Goal: Task Accomplishment & Management: Complete application form

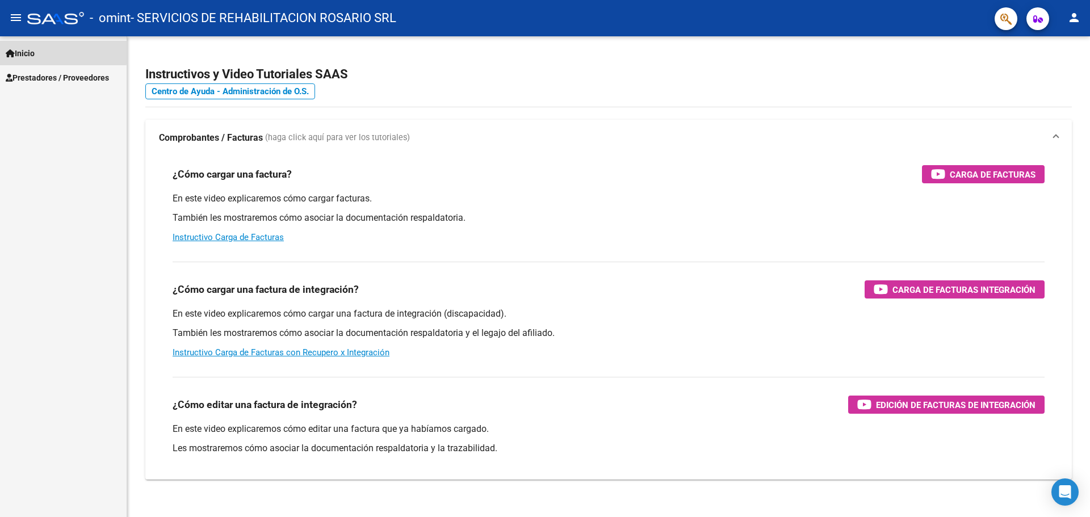
click at [19, 48] on span "Inicio" at bounding box center [20, 53] width 29 height 12
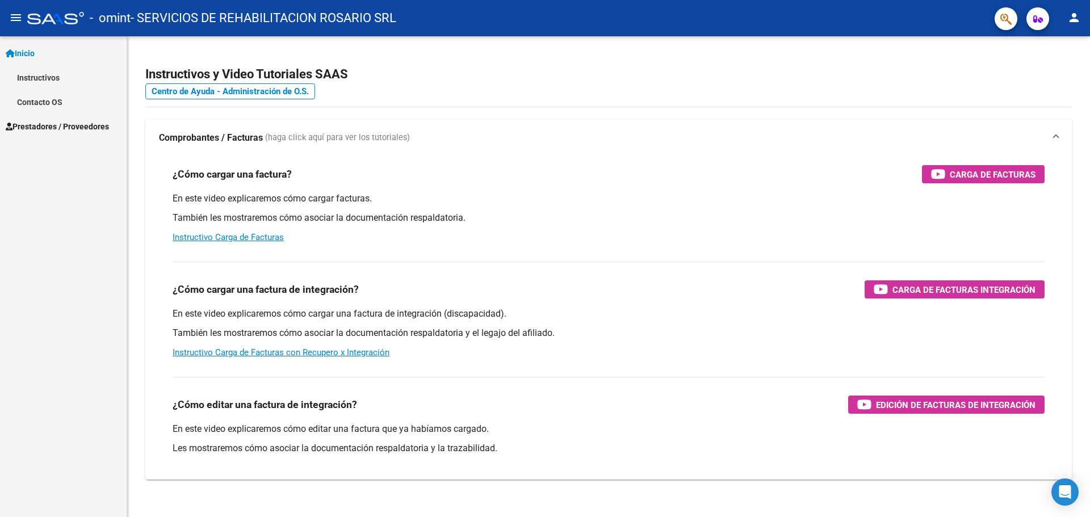
click at [43, 130] on span "Prestadores / Proveedores" at bounding box center [57, 126] width 103 height 12
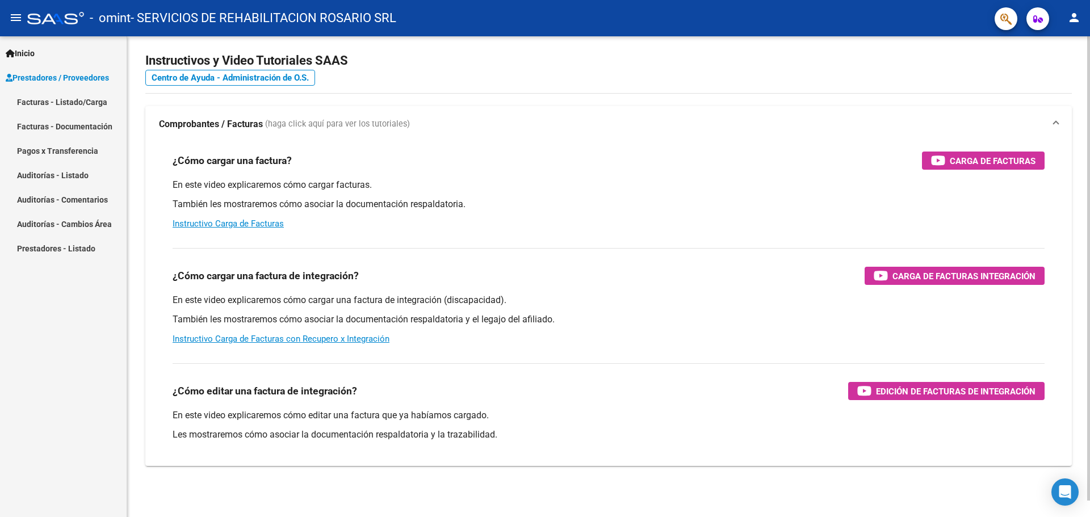
scroll to position [17, 0]
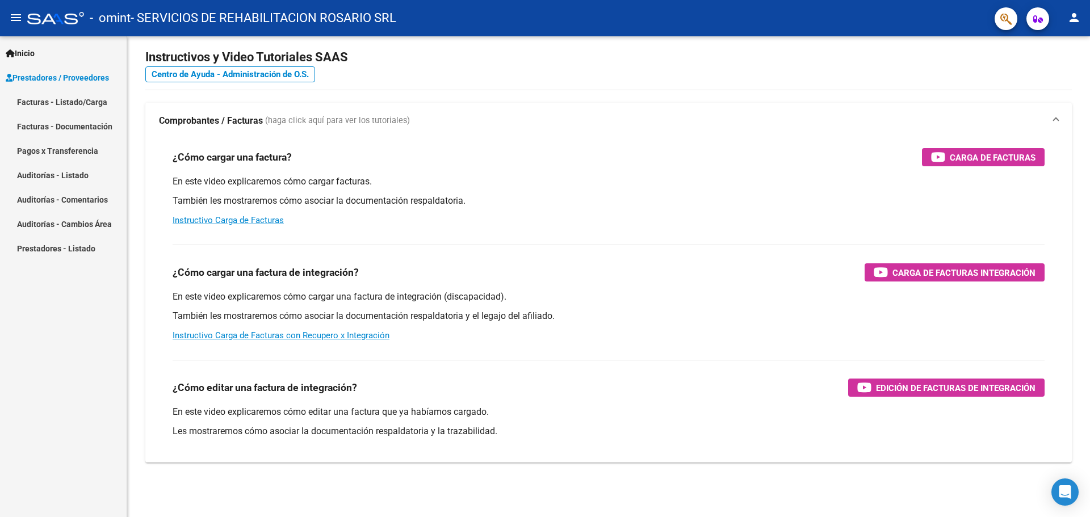
click at [68, 125] on link "Facturas - Documentación" at bounding box center [63, 126] width 127 height 24
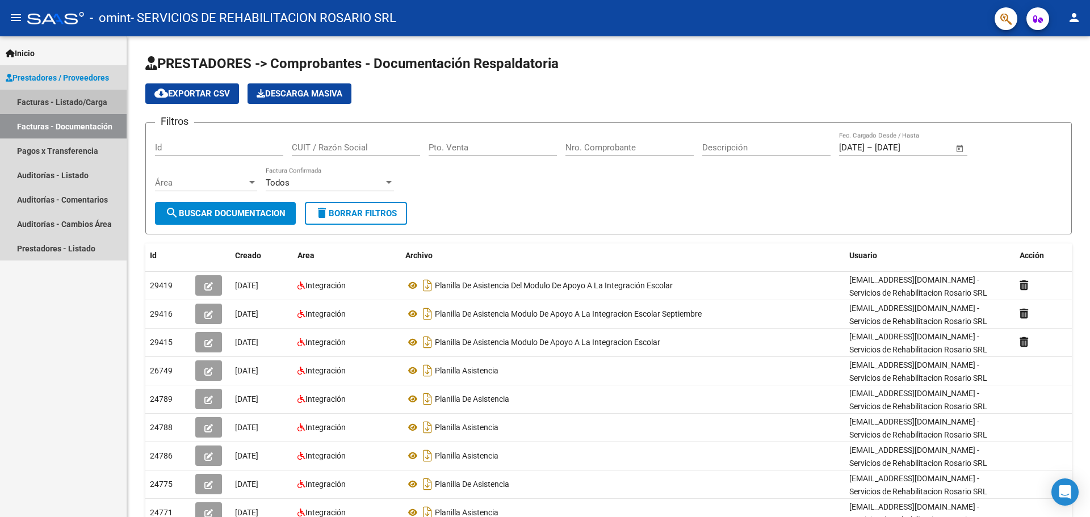
click at [73, 99] on link "Facturas - Listado/Carga" at bounding box center [63, 102] width 127 height 24
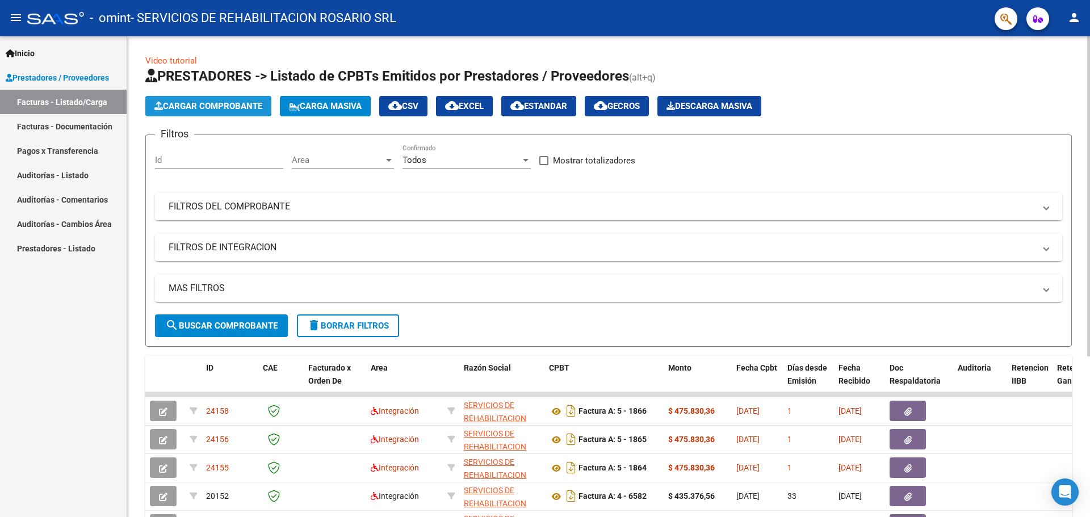
click at [254, 98] on button "Cargar Comprobante" at bounding box center [208, 106] width 126 height 20
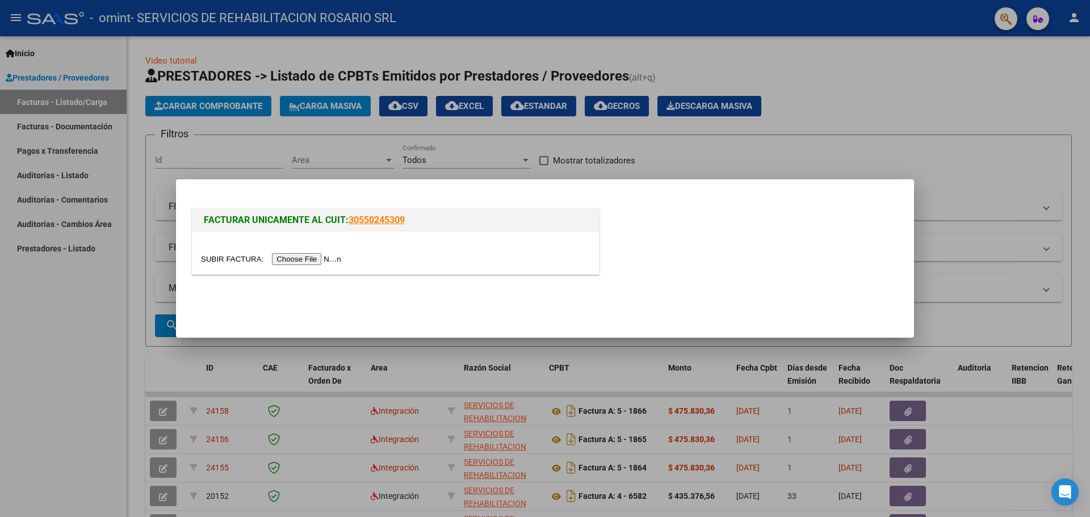
click at [323, 260] on input "file" at bounding box center [273, 259] width 144 height 12
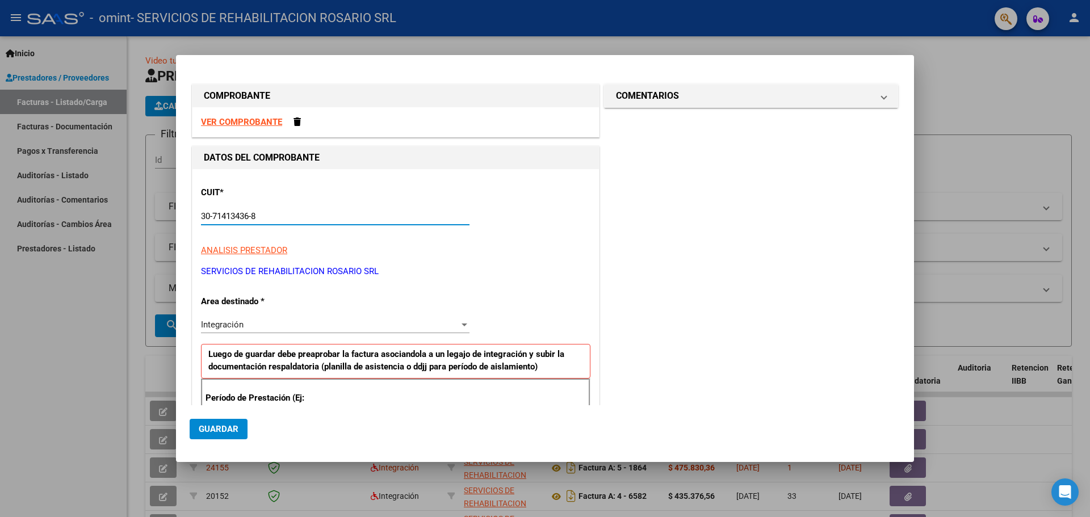
drag, startPoint x: 269, startPoint y: 214, endPoint x: 169, endPoint y: 218, distance: 99.4
click at [169, 218] on div "COMPROBANTE VER COMPROBANTE DATOS DEL COMPROBANTE CUIT * 30-71413436-8 Ingresar…" at bounding box center [545, 258] width 1090 height 517
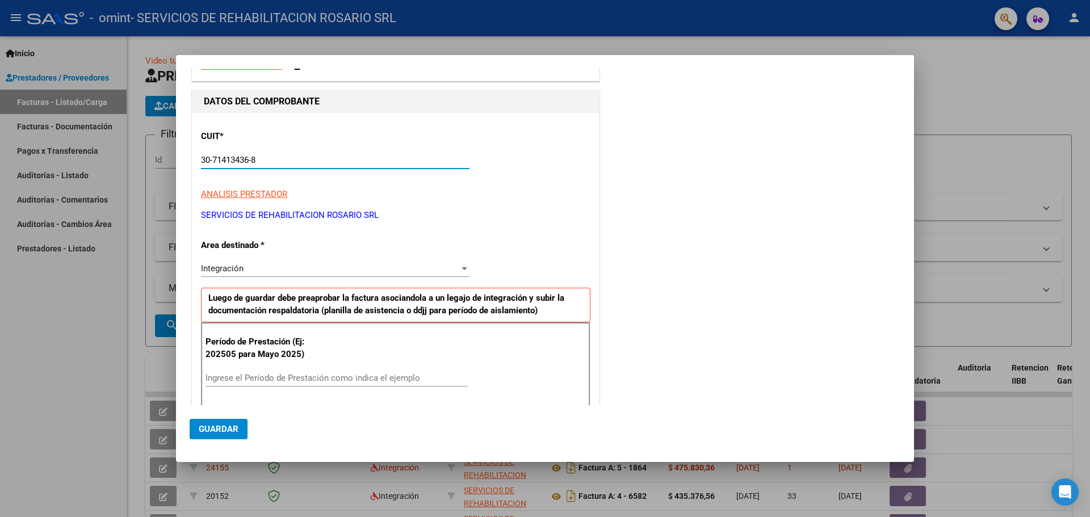
scroll to position [57, 0]
drag, startPoint x: 312, startPoint y: 255, endPoint x: 311, endPoint y: 267, distance: 12.0
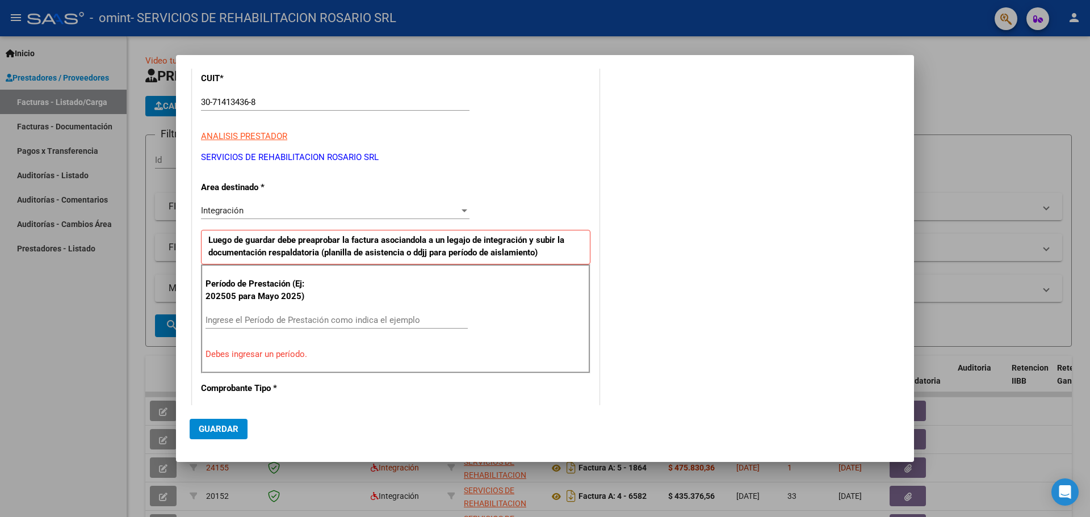
scroll to position [227, 0]
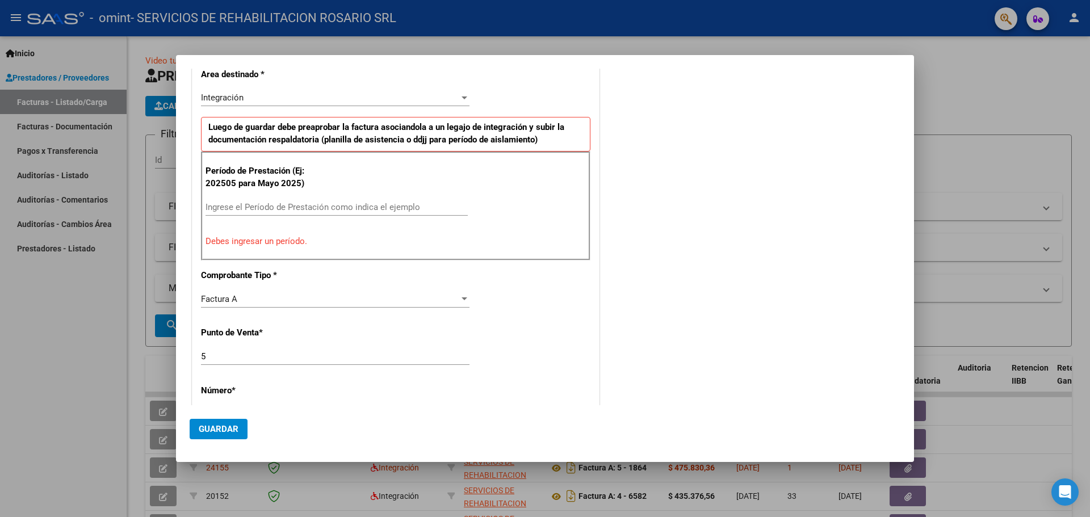
click at [328, 194] on div "Período de Prestación (Ej: 202505 para [DATE]) Ingrese el Período de Prestación…" at bounding box center [395, 206] width 389 height 109
click at [337, 208] on input "Ingrese el Período de Prestación como indica el ejemplo" at bounding box center [337, 207] width 262 height 10
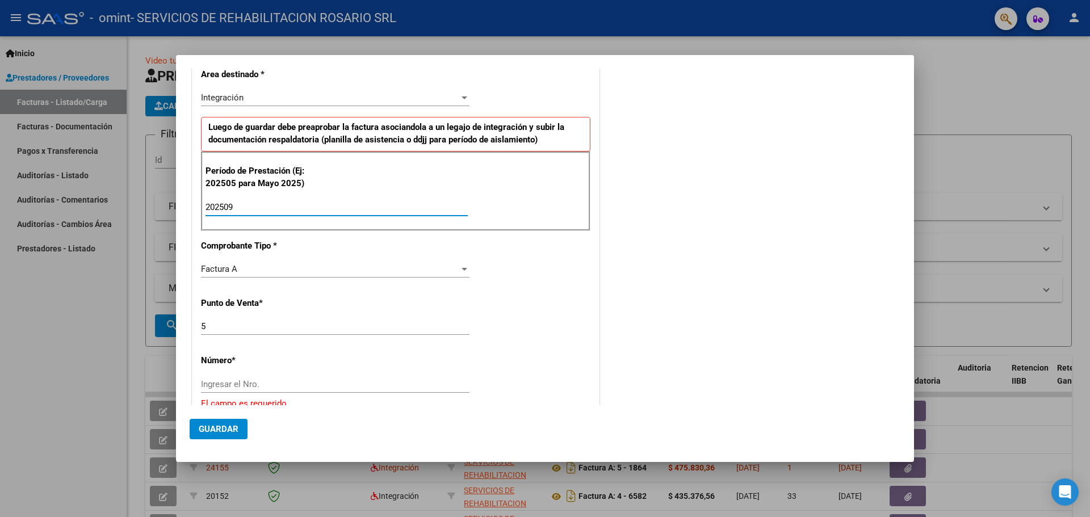
type input "202509"
click at [300, 330] on input "5" at bounding box center [335, 326] width 269 height 10
type input "4"
type input "6637"
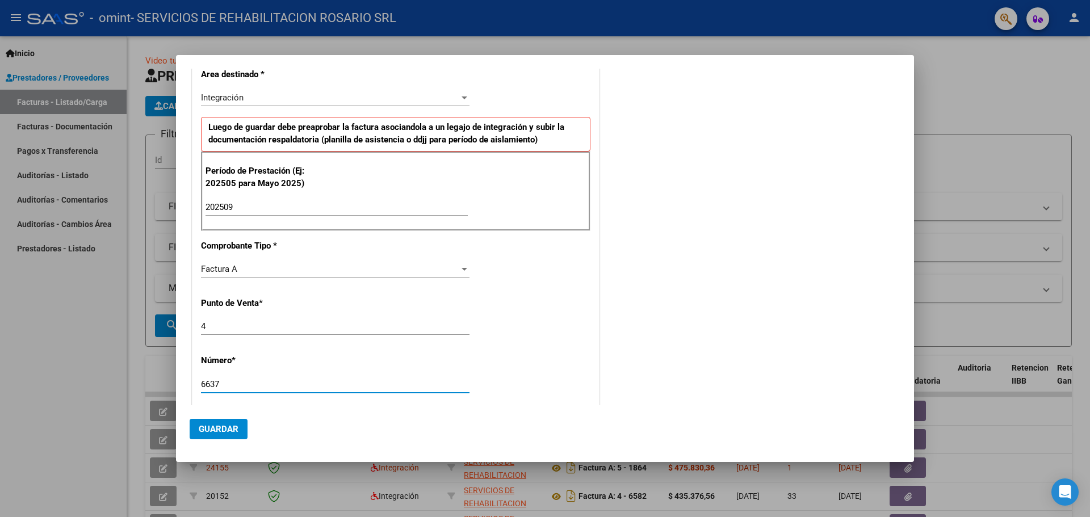
scroll to position [431, 0]
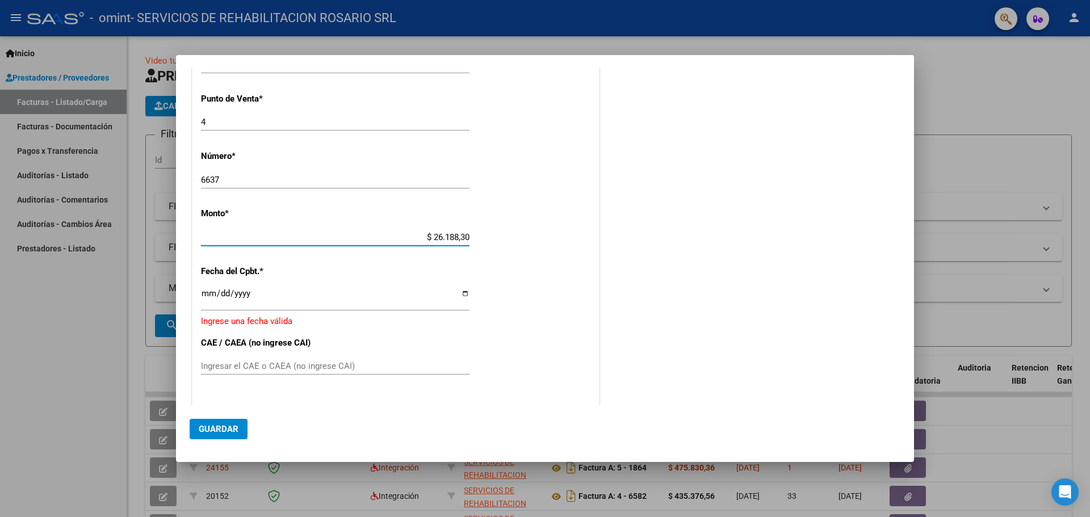
type input "$ 261.883,04"
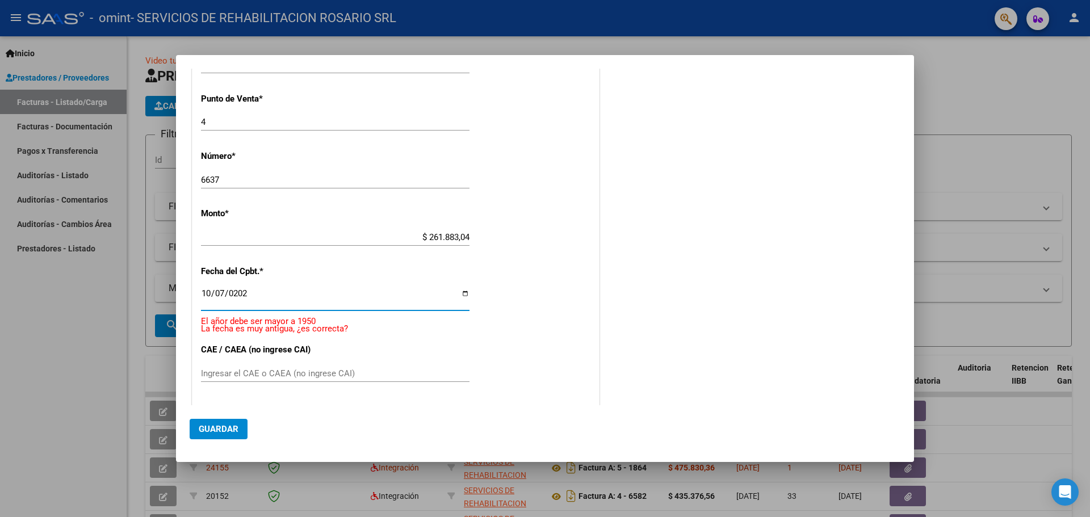
type input "[DATE]"
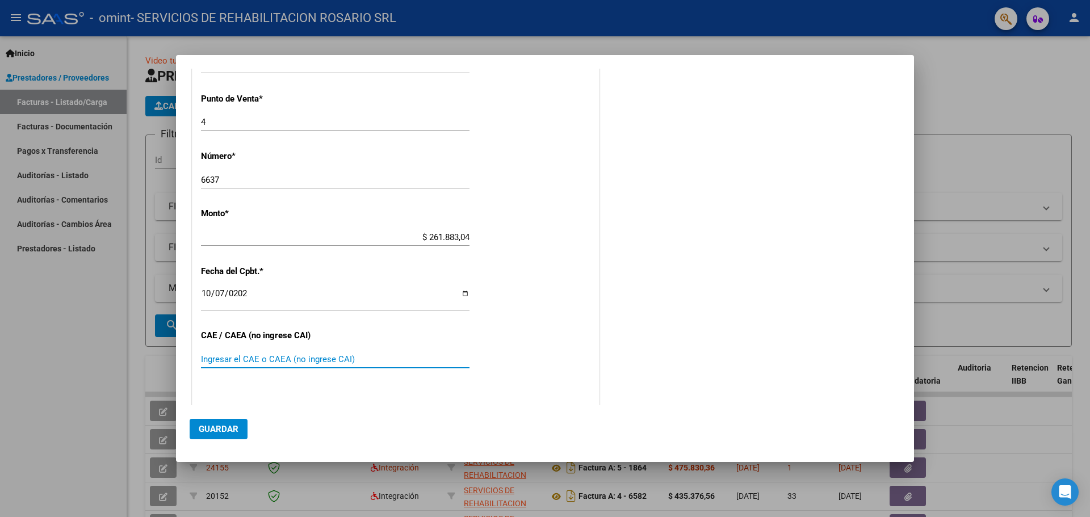
click at [233, 359] on input "Ingresar el CAE o CAEA (no ingrese CAI)" at bounding box center [335, 359] width 269 height 10
paste input "75408952886331"
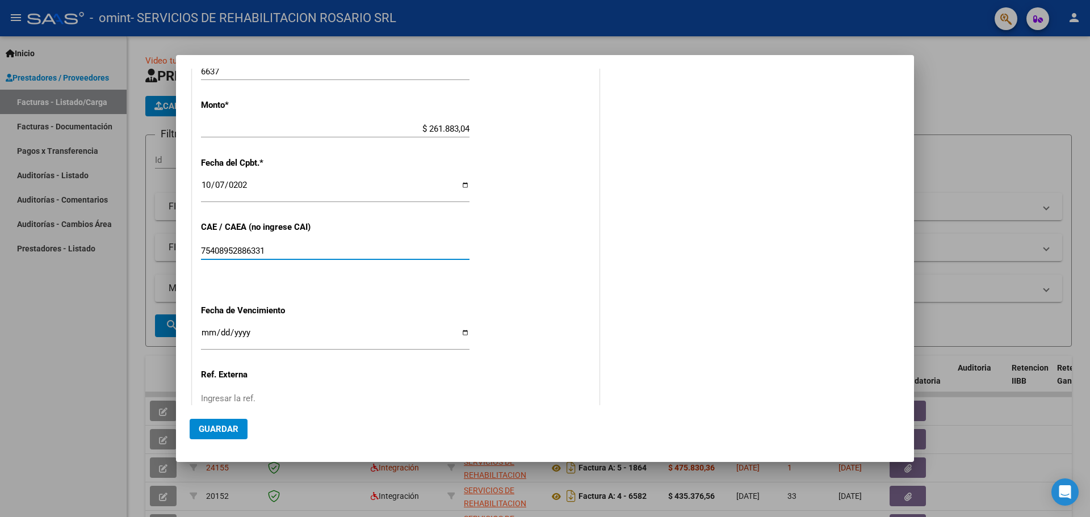
scroll to position [621, 0]
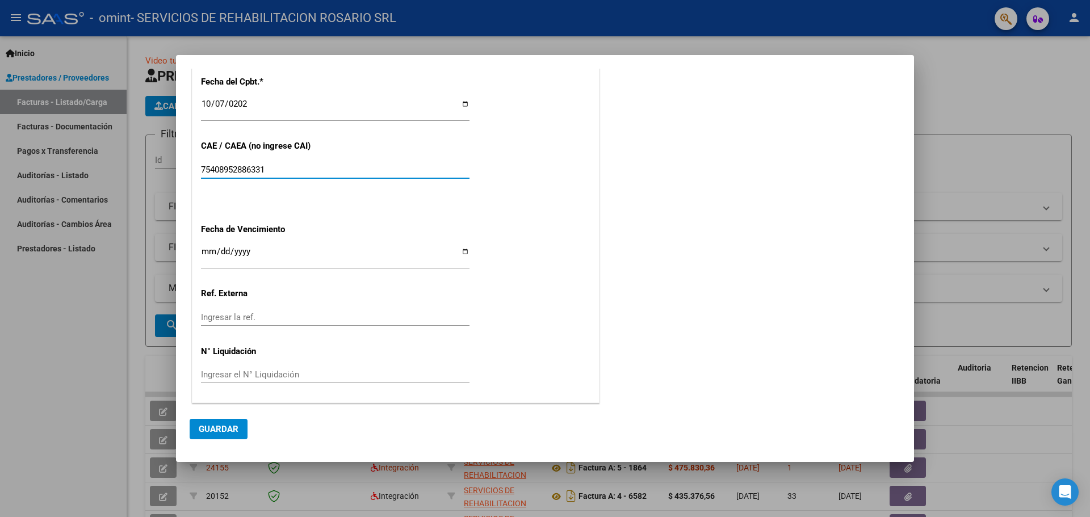
type input "75408952886331"
click at [459, 252] on input "Ingresar la fecha" at bounding box center [335, 256] width 269 height 18
type input "[DATE]"
click at [227, 430] on span "Guardar" at bounding box center [219, 429] width 40 height 10
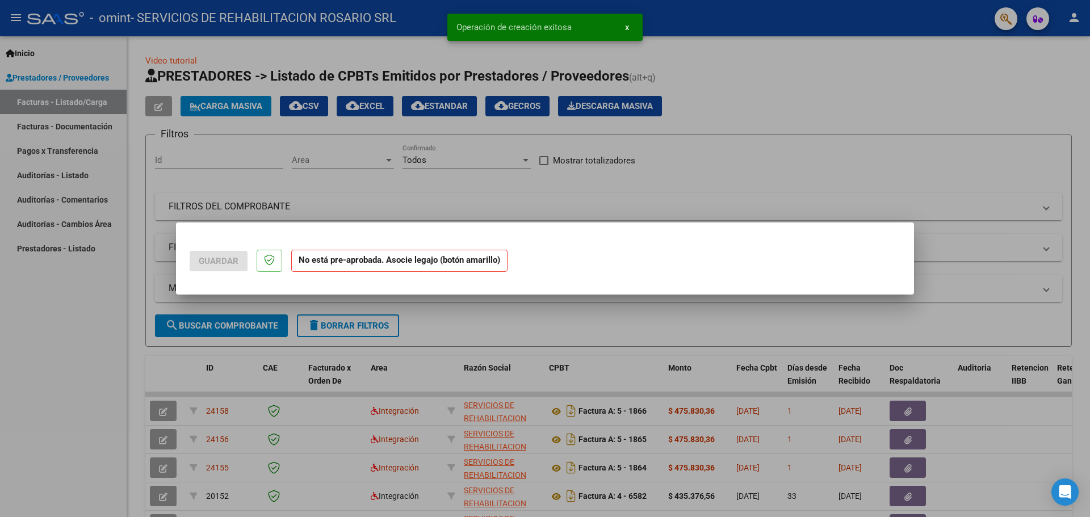
scroll to position [0, 0]
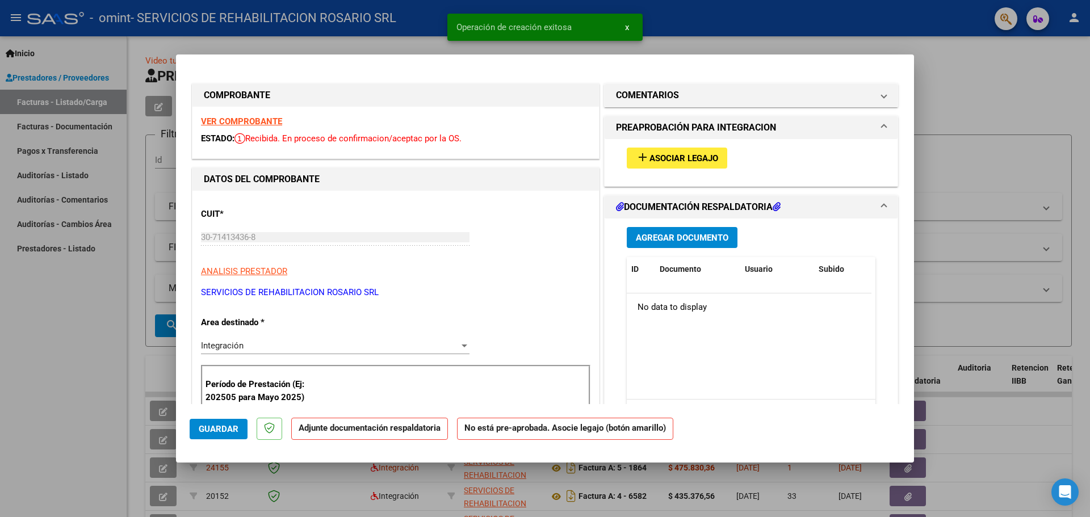
click at [702, 154] on span "Asociar Legajo" at bounding box center [683, 158] width 69 height 10
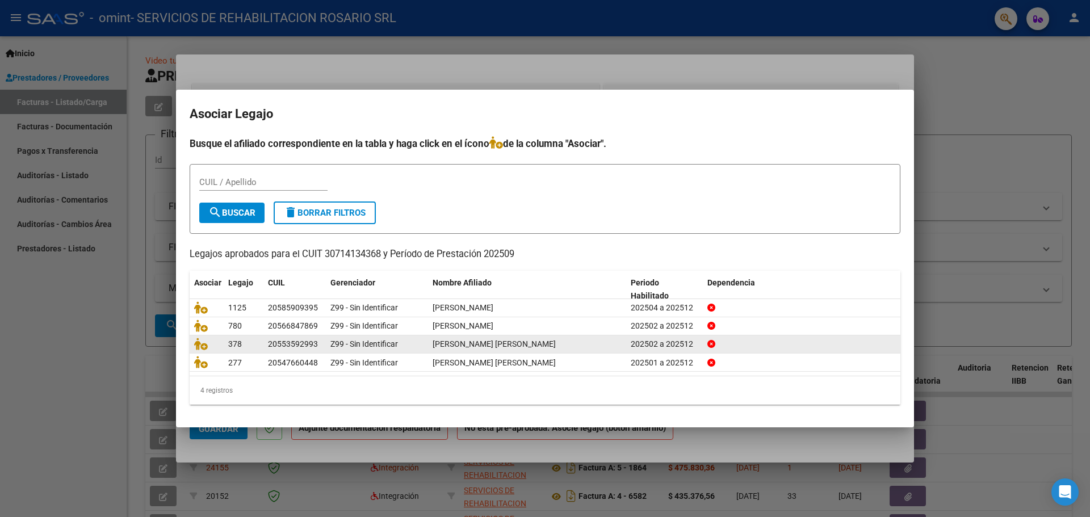
click at [466, 345] on span "[PERSON_NAME] [PERSON_NAME]" at bounding box center [494, 344] width 123 height 9
click at [201, 349] on icon at bounding box center [201, 344] width 14 height 12
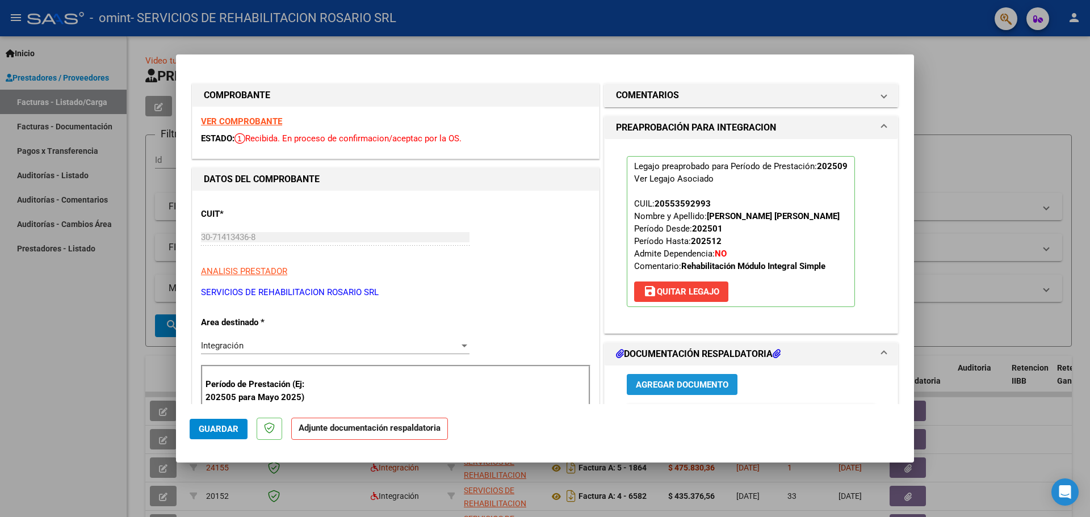
click at [703, 390] on button "Agregar Documento" at bounding box center [682, 384] width 111 height 21
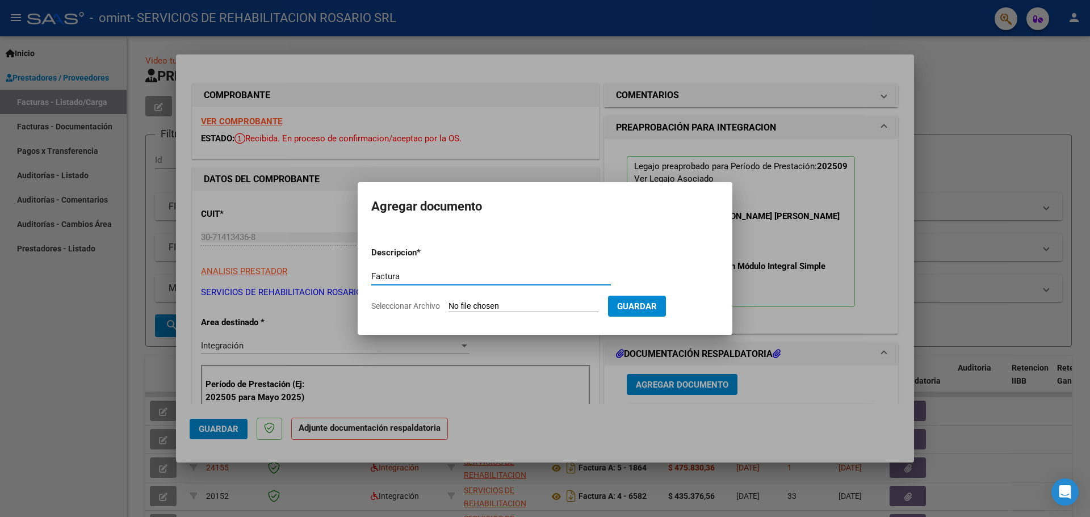
type input "Factura"
click at [547, 308] on input "Seleccionar Archivo" at bounding box center [524, 306] width 150 height 11
type input "C:\fakepath\30714134368_001_00004_00006637.pdf"
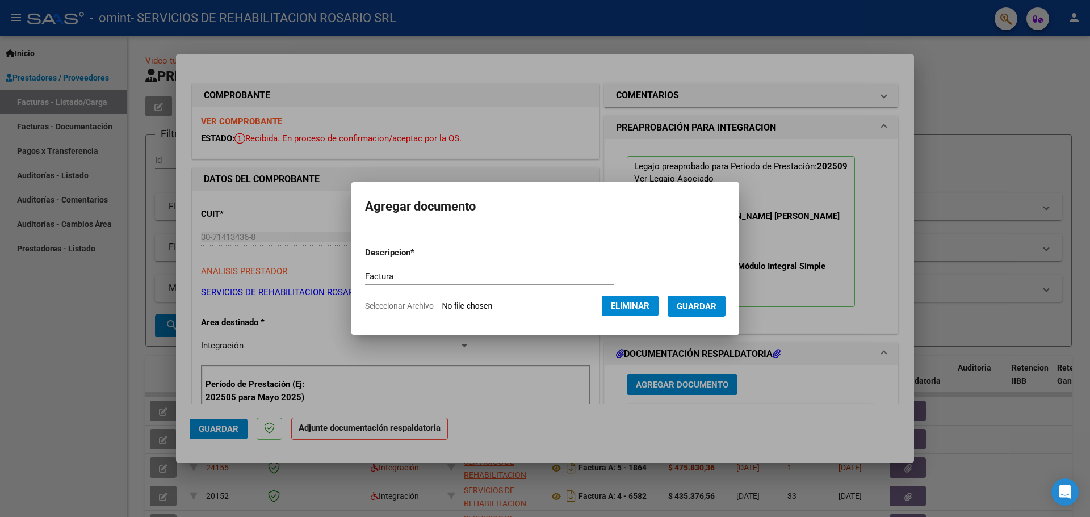
click at [709, 308] on span "Guardar" at bounding box center [697, 306] width 40 height 10
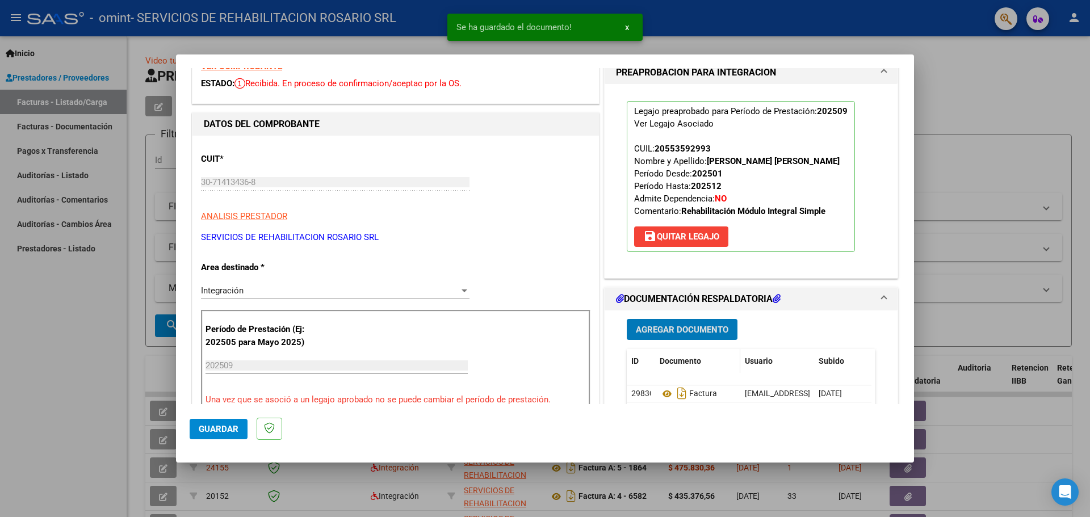
scroll to position [57, 0]
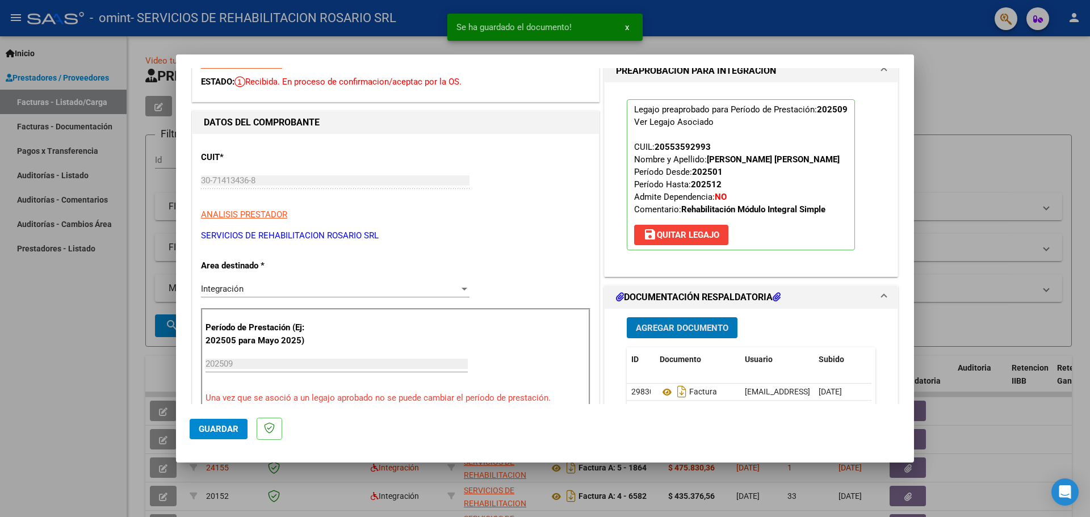
click at [693, 329] on span "Agregar Documento" at bounding box center [682, 328] width 93 height 10
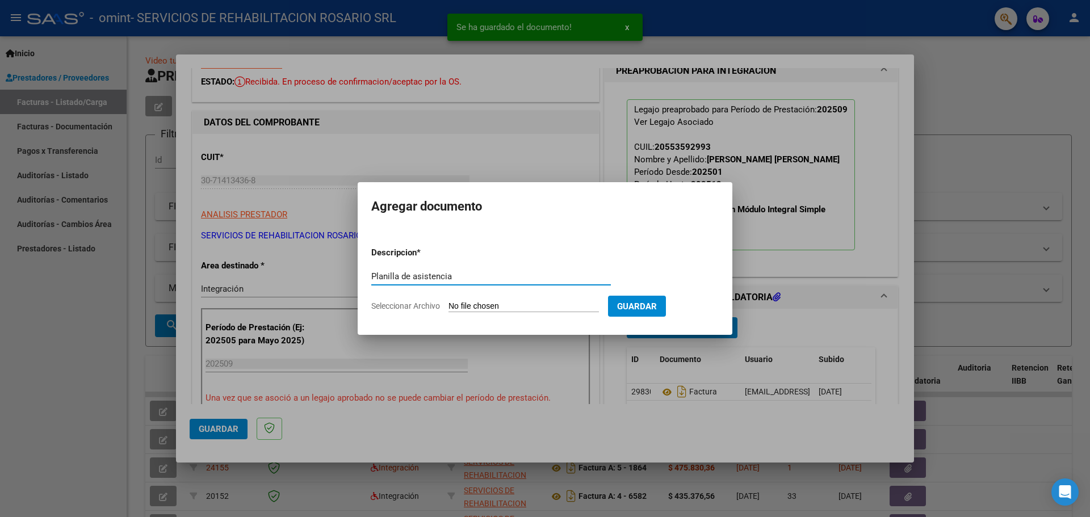
type input "Planilla de asistencia"
click at [535, 304] on input "Seleccionar Archivo" at bounding box center [524, 306] width 150 height 11
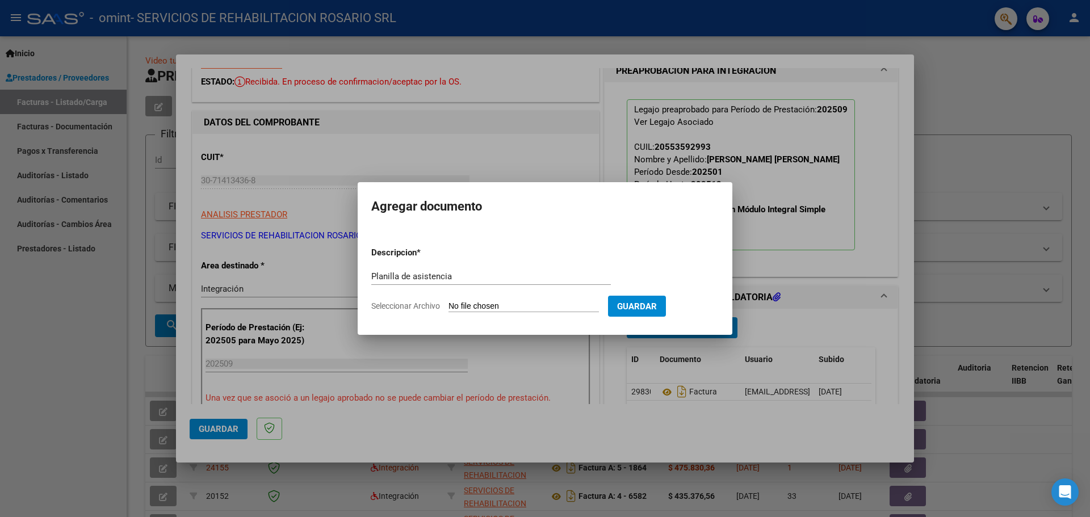
type input "C:\fakepath\[PERSON_NAME] - Sept.pdf"
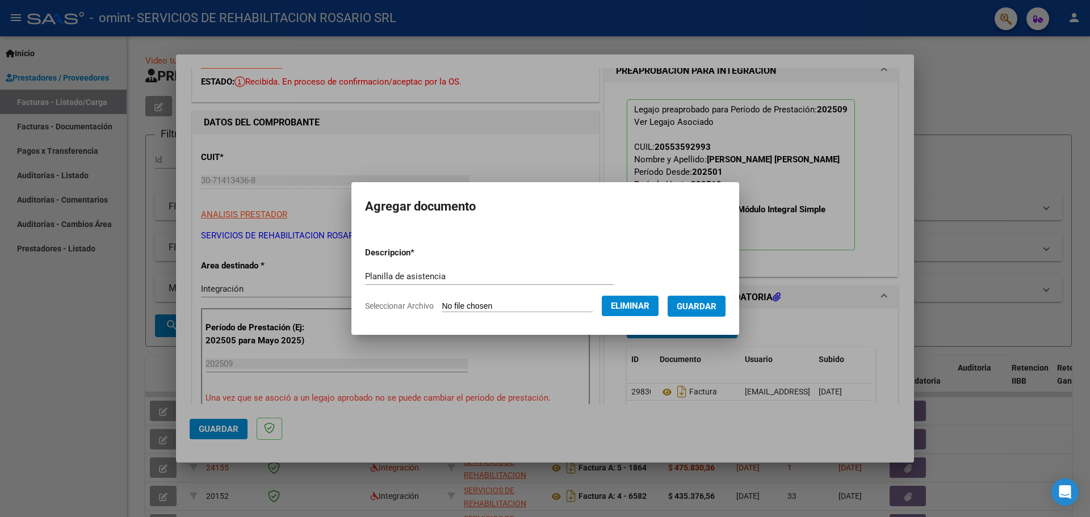
click at [715, 309] on span "Guardar" at bounding box center [697, 306] width 40 height 10
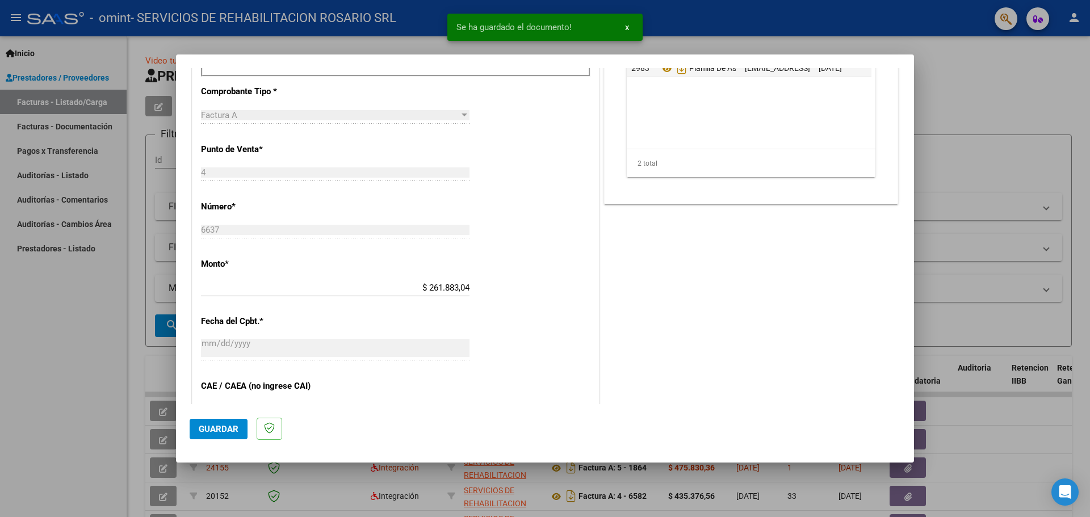
scroll to position [639, 0]
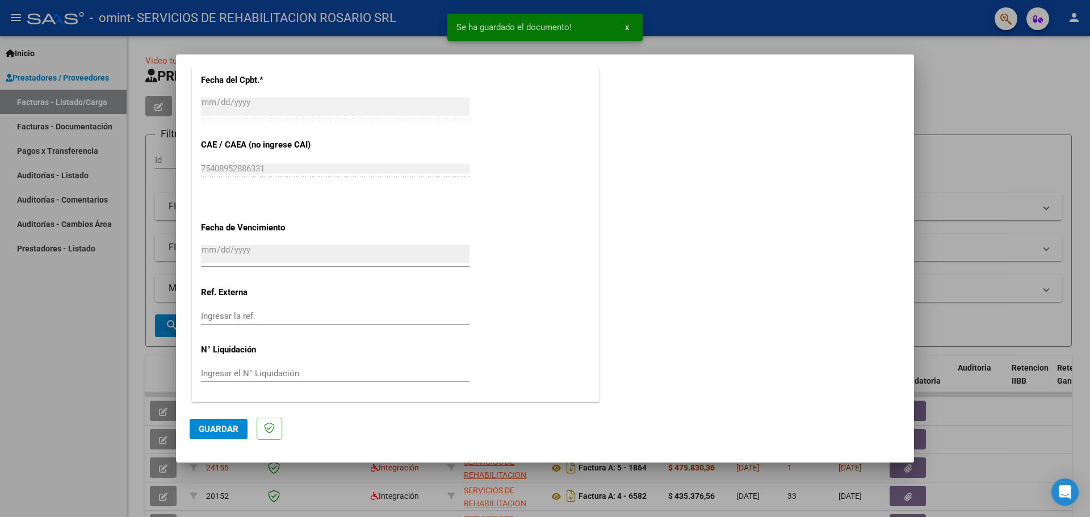
click at [213, 430] on span "Guardar" at bounding box center [219, 429] width 40 height 10
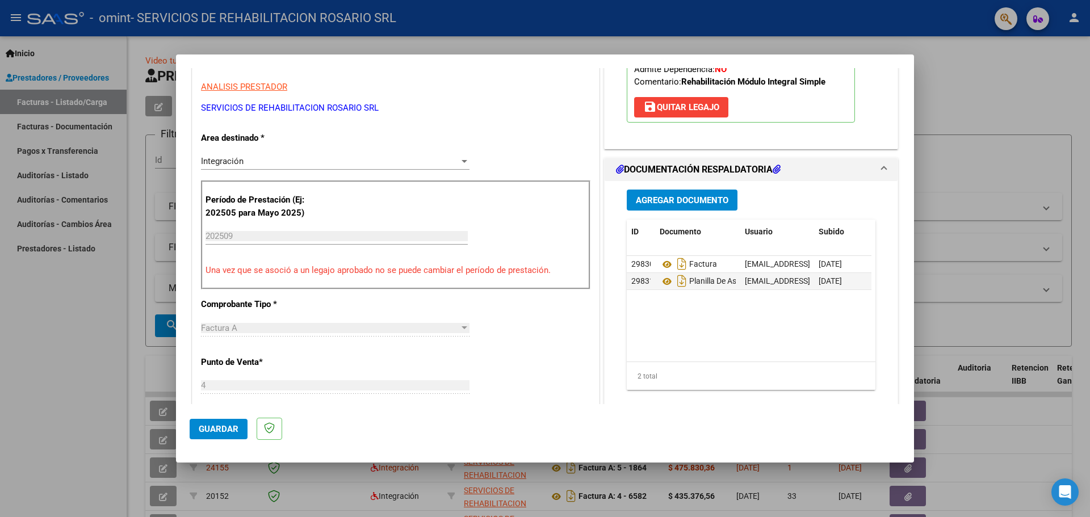
scroll to position [0, 0]
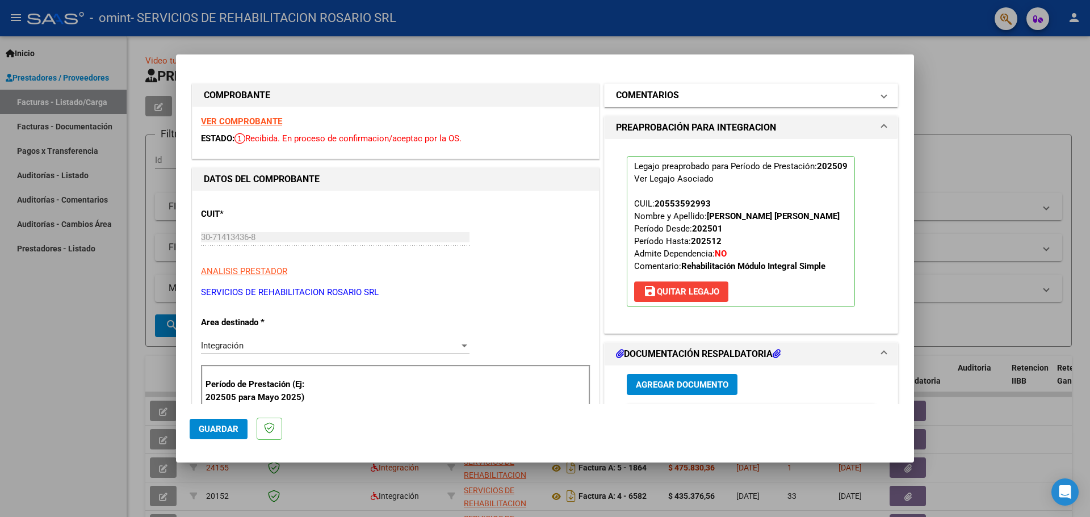
click at [814, 95] on mat-panel-title "COMENTARIOS" at bounding box center [744, 96] width 257 height 14
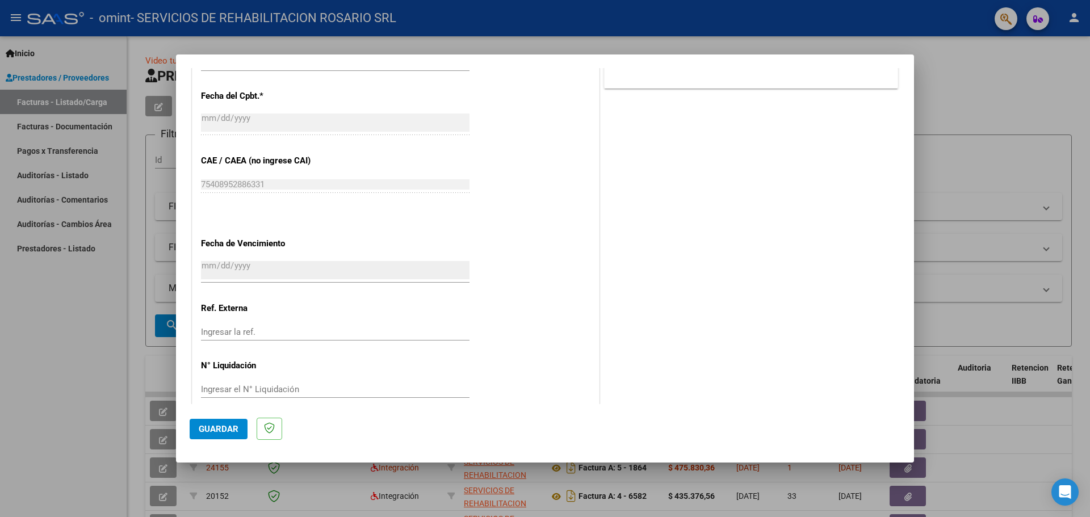
scroll to position [625, 0]
click at [225, 436] on button "Guardar" at bounding box center [219, 429] width 58 height 20
click at [231, 432] on span "Guardar" at bounding box center [219, 429] width 40 height 10
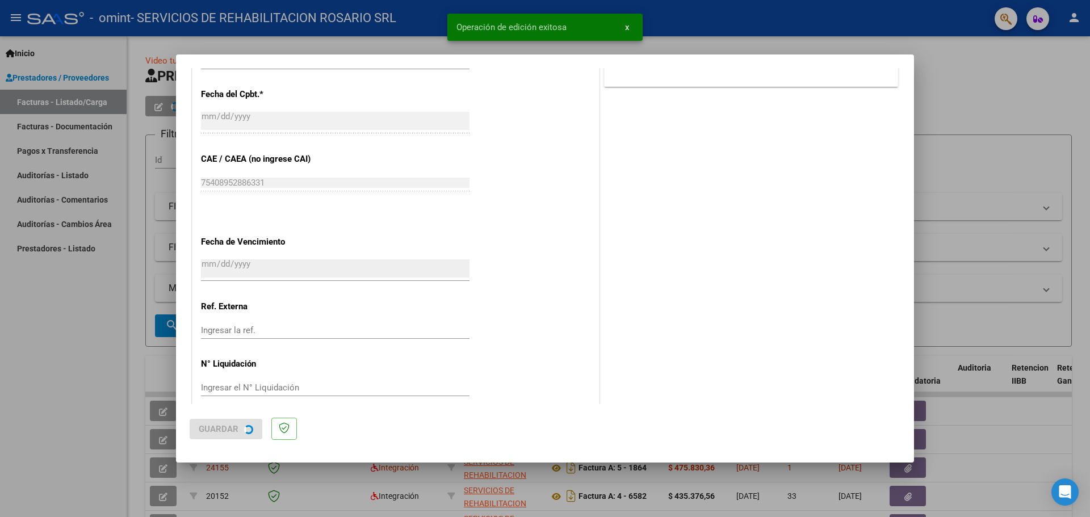
click at [1012, 86] on div at bounding box center [545, 258] width 1090 height 517
type input "$ 0,00"
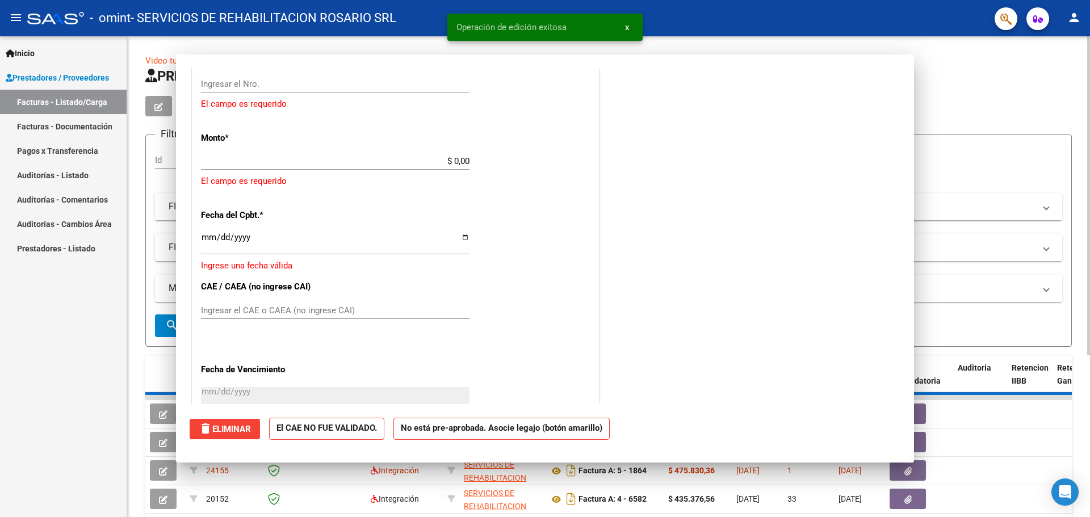
scroll to position [726, 0]
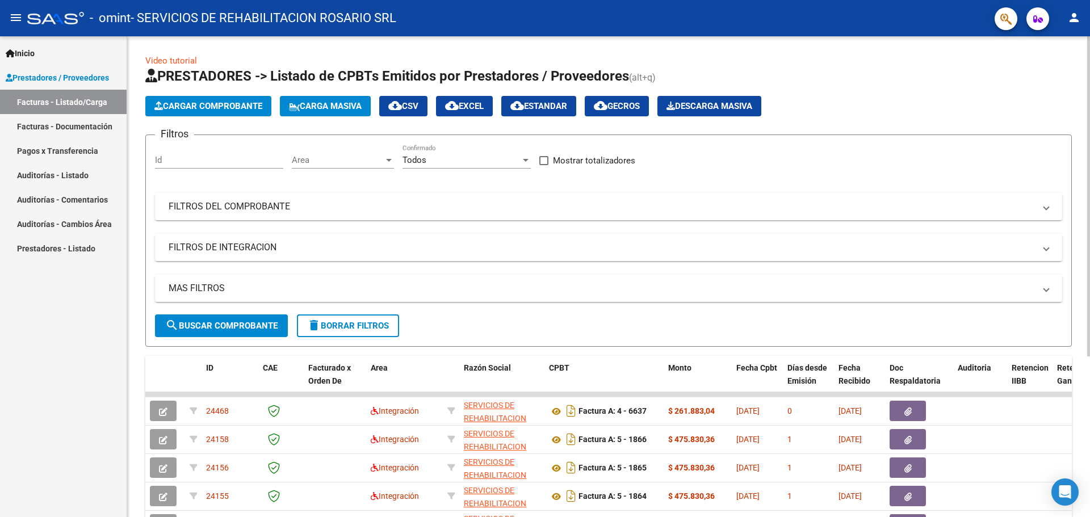
click at [215, 111] on button "Cargar Comprobante" at bounding box center [208, 106] width 126 height 20
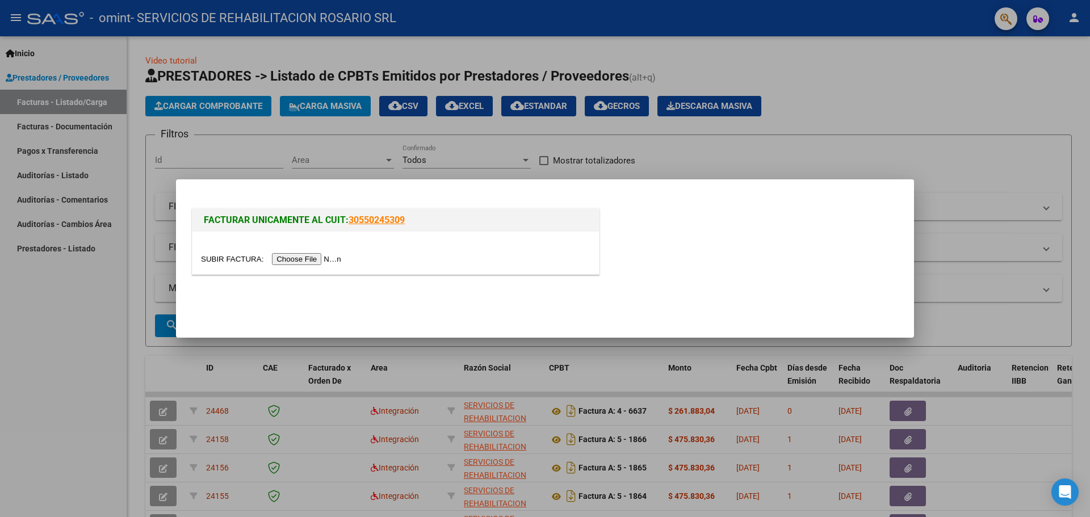
click at [307, 260] on input "file" at bounding box center [273, 259] width 144 height 12
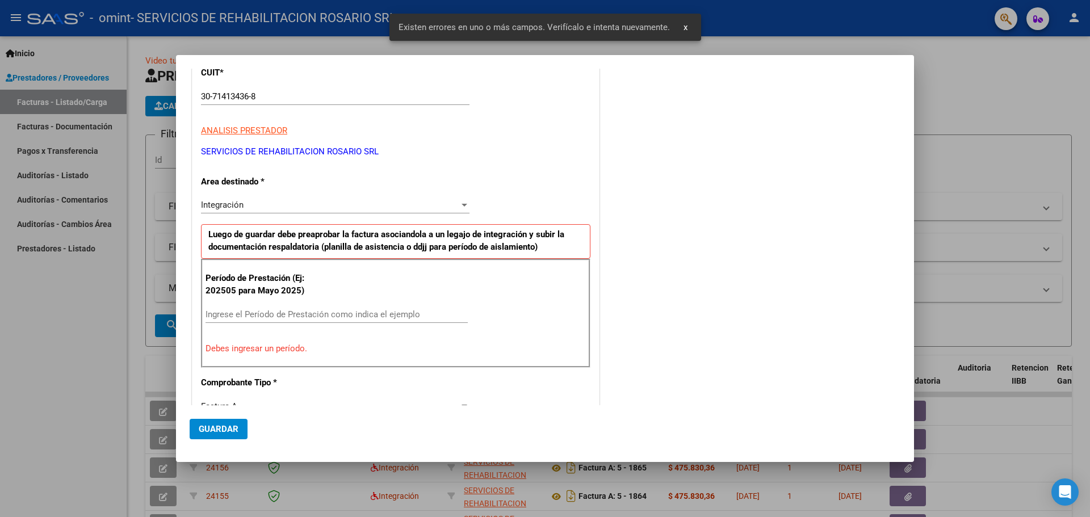
scroll to position [170, 0]
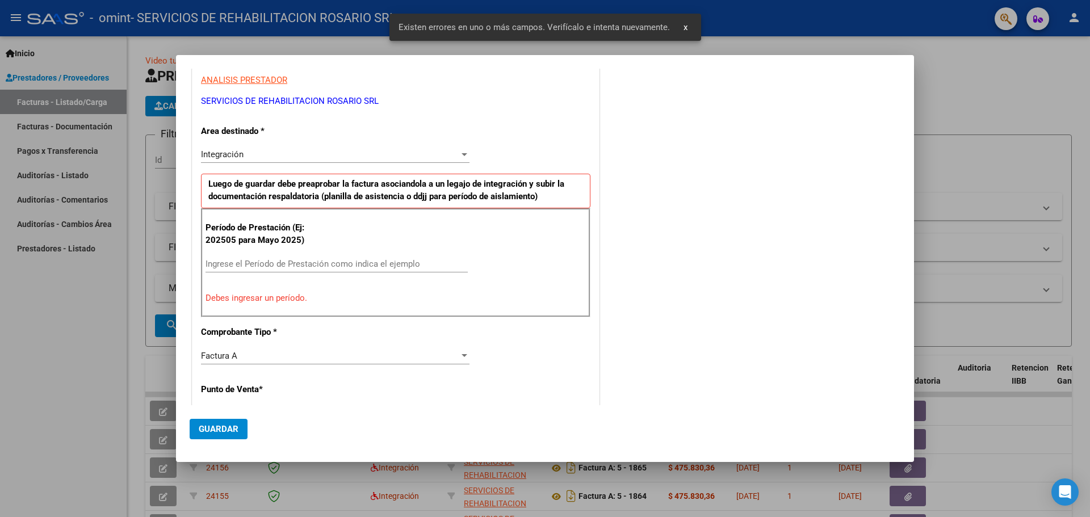
click at [262, 275] on div "Ingrese el Período de Prestación como indica el ejemplo" at bounding box center [337, 269] width 262 height 28
click at [262, 264] on input "Ingrese el Período de Prestación como indica el ejemplo" at bounding box center [337, 264] width 262 height 10
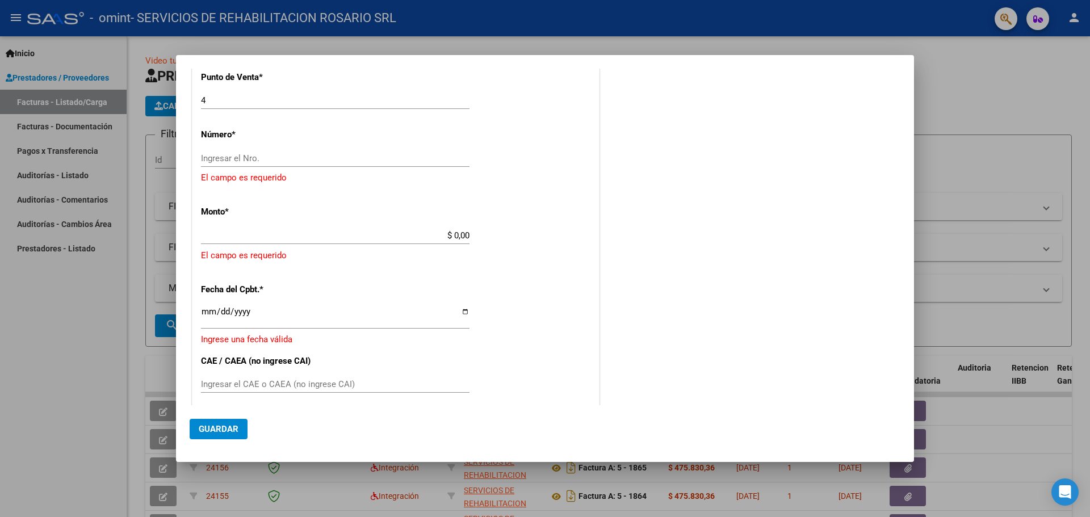
scroll to position [454, 0]
type input "202509"
click at [257, 233] on input "$ 0,00" at bounding box center [335, 234] width 269 height 10
click at [279, 162] on input "Ingresar el Nro." at bounding box center [335, 157] width 269 height 10
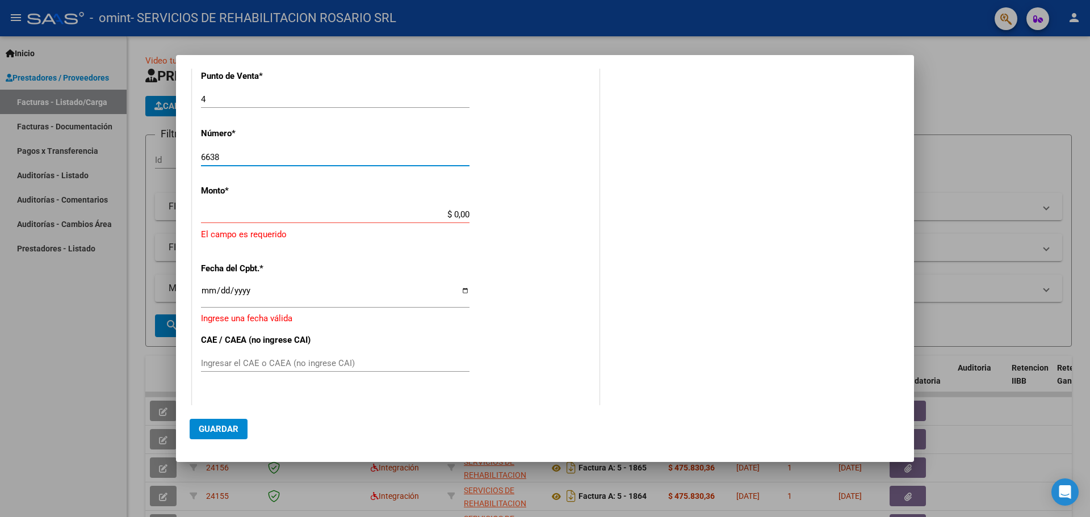
type input "6638"
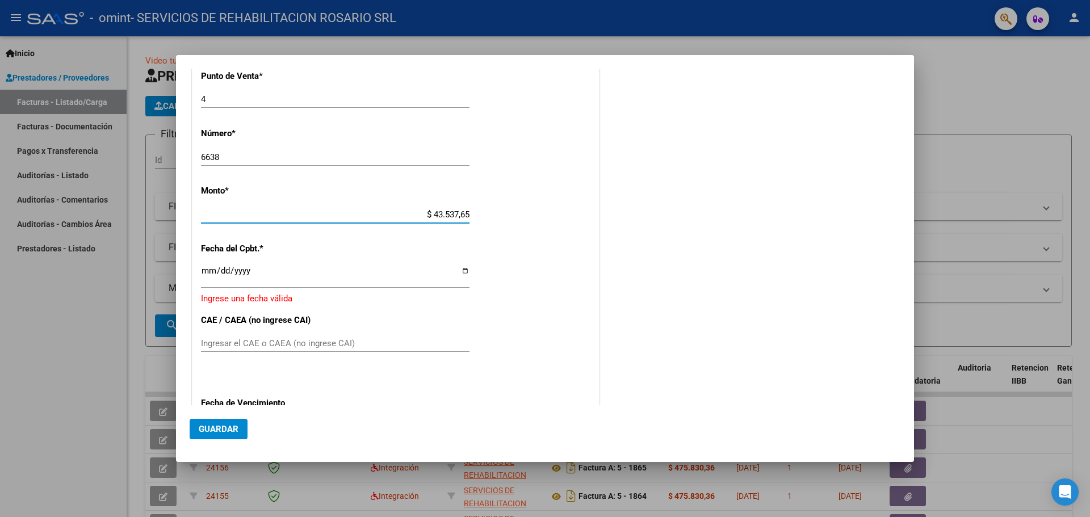
type input "$ 435.376,56"
click at [468, 270] on div "CUIT * 30-71413436-8 Ingresar CUIT ANALISIS PRESTADOR SERVICIOS DE REHABILITACI…" at bounding box center [395, 145] width 407 height 861
click at [455, 270] on input "Ingresar la fecha" at bounding box center [335, 275] width 269 height 18
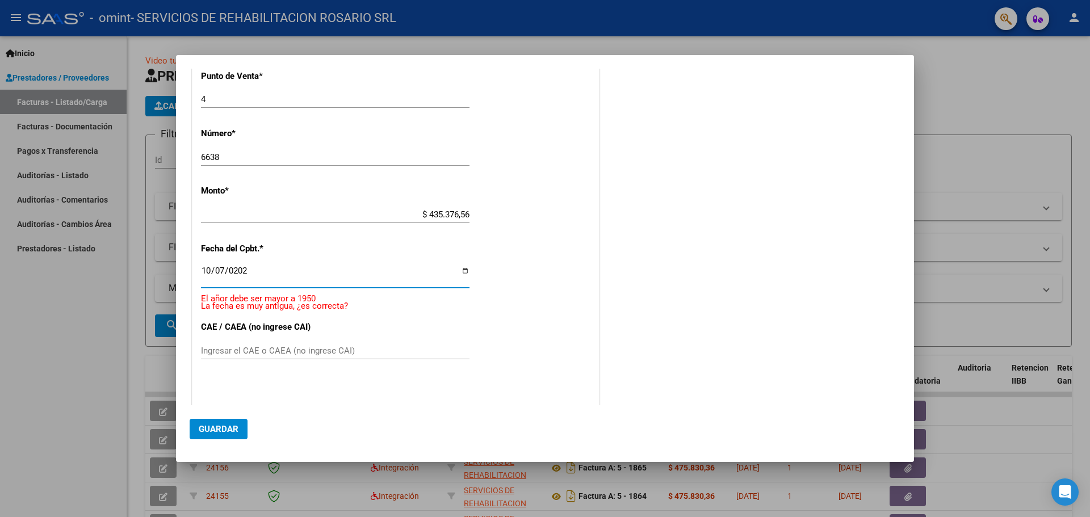
type input "[DATE]"
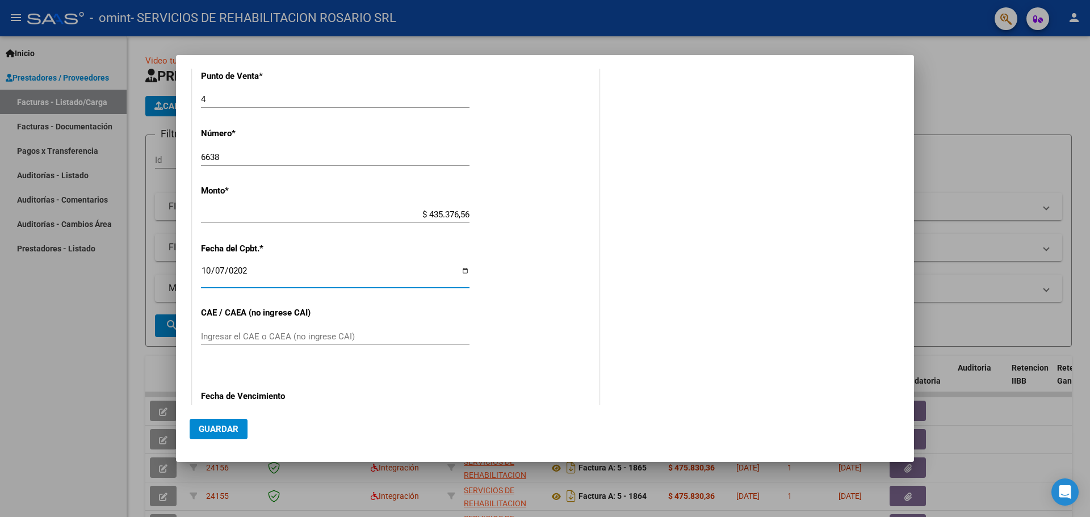
click at [365, 338] on input "Ingresar el CAE o CAEA (no ingrese CAI)" at bounding box center [335, 337] width 269 height 10
paste input "75408955699674"
type input "75408955699674"
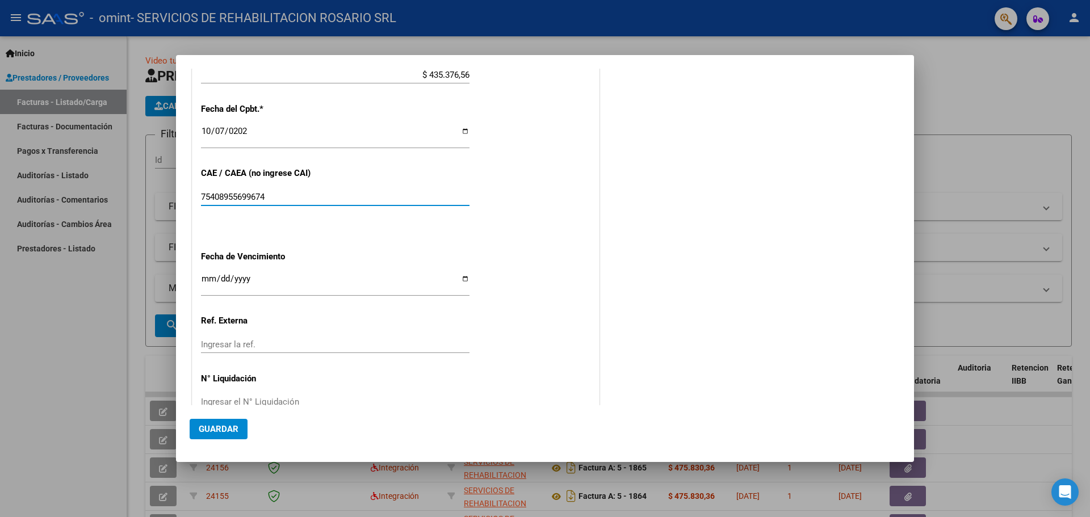
scroll to position [621, 0]
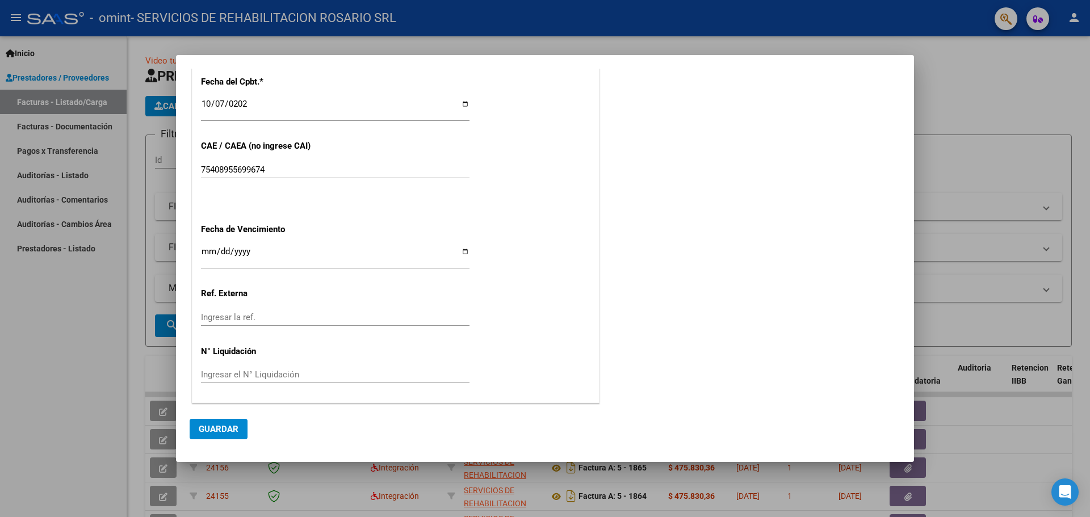
click at [206, 252] on input "Ingresar la fecha" at bounding box center [335, 256] width 269 height 18
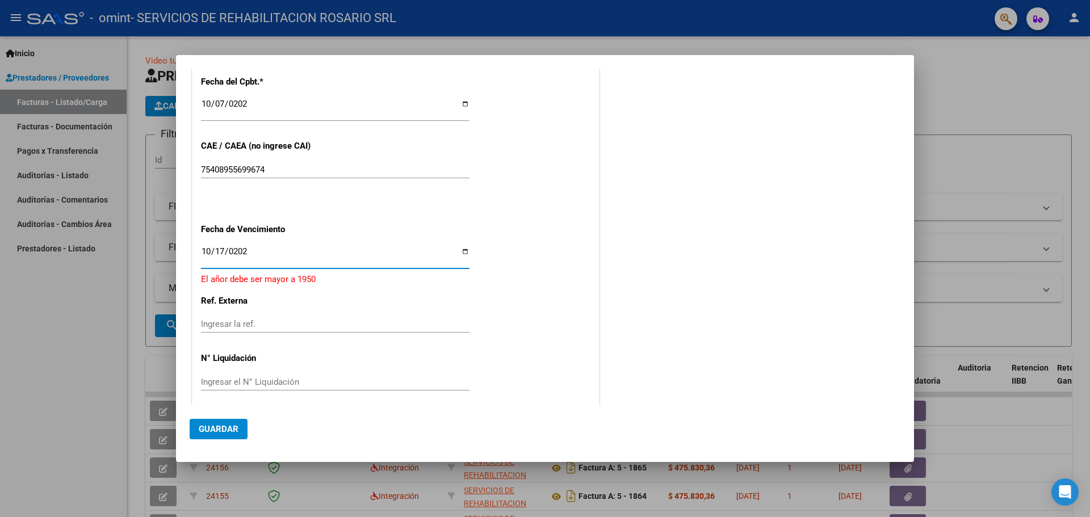
type input "[DATE]"
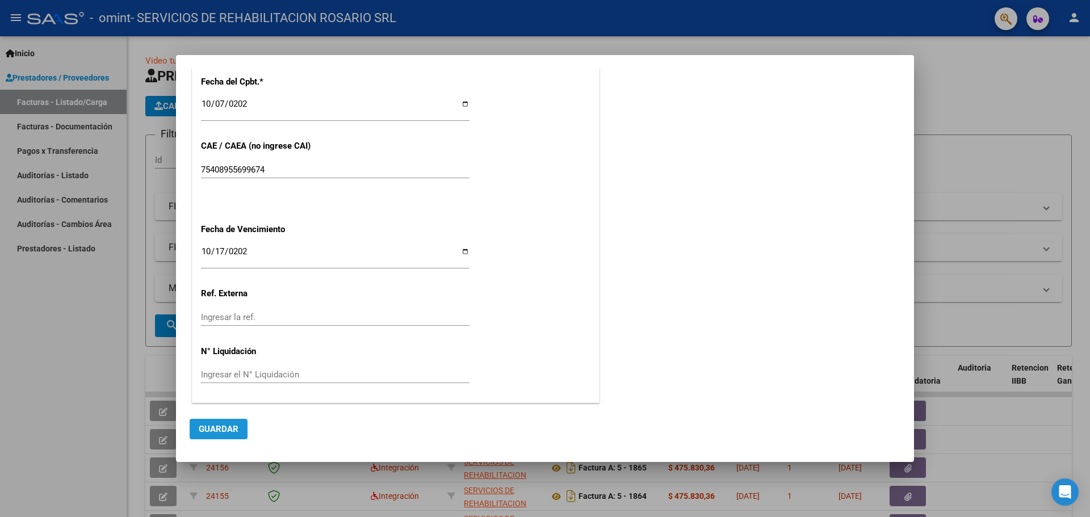
click at [215, 424] on span "Guardar" at bounding box center [219, 429] width 40 height 10
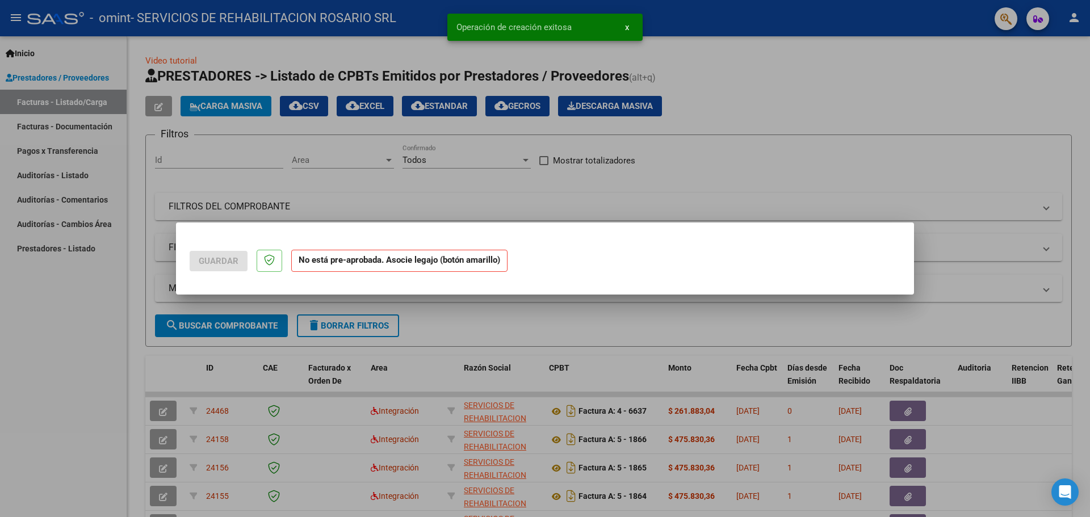
scroll to position [0, 0]
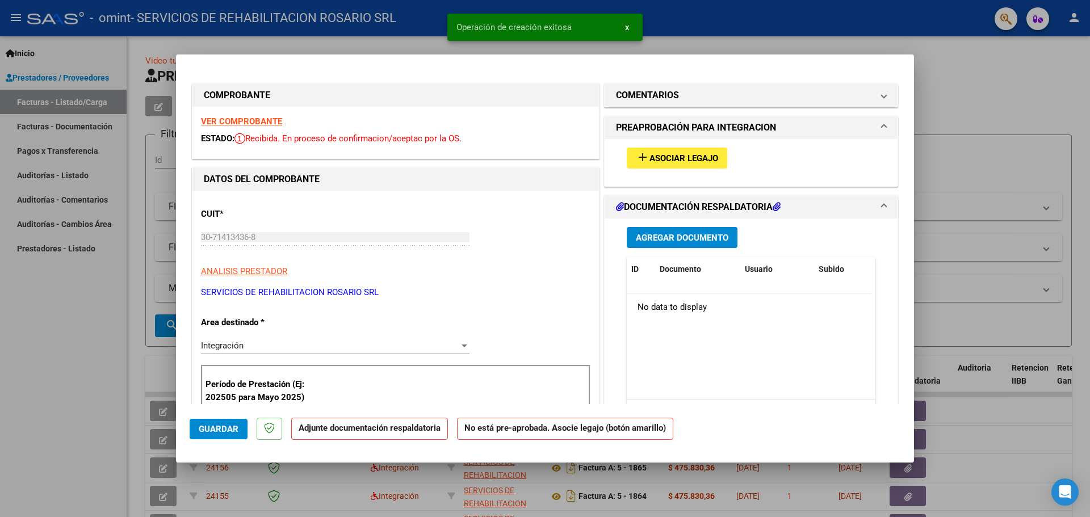
click at [696, 156] on span "Asociar Legajo" at bounding box center [683, 158] width 69 height 10
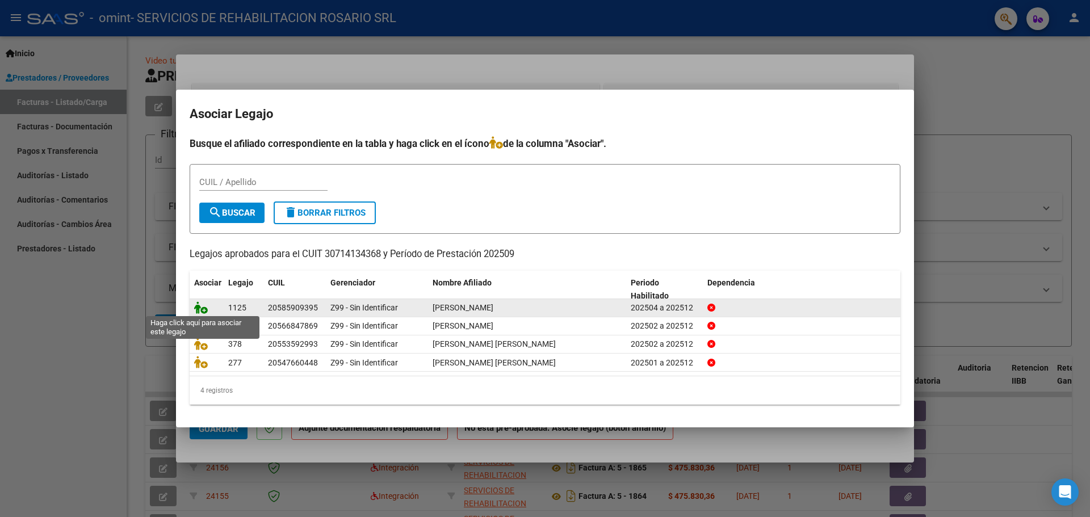
click at [200, 308] on icon at bounding box center [201, 307] width 14 height 12
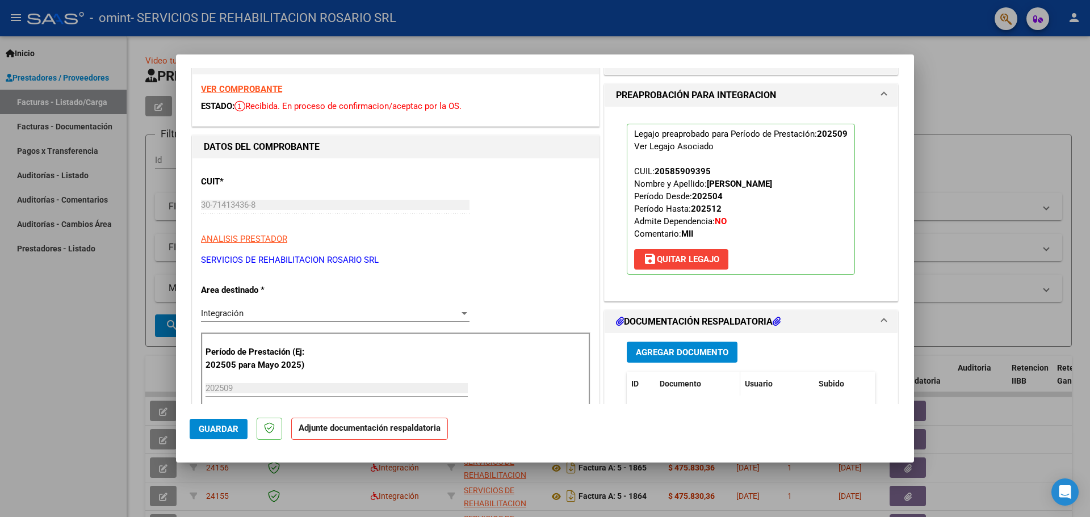
scroll to position [57, 0]
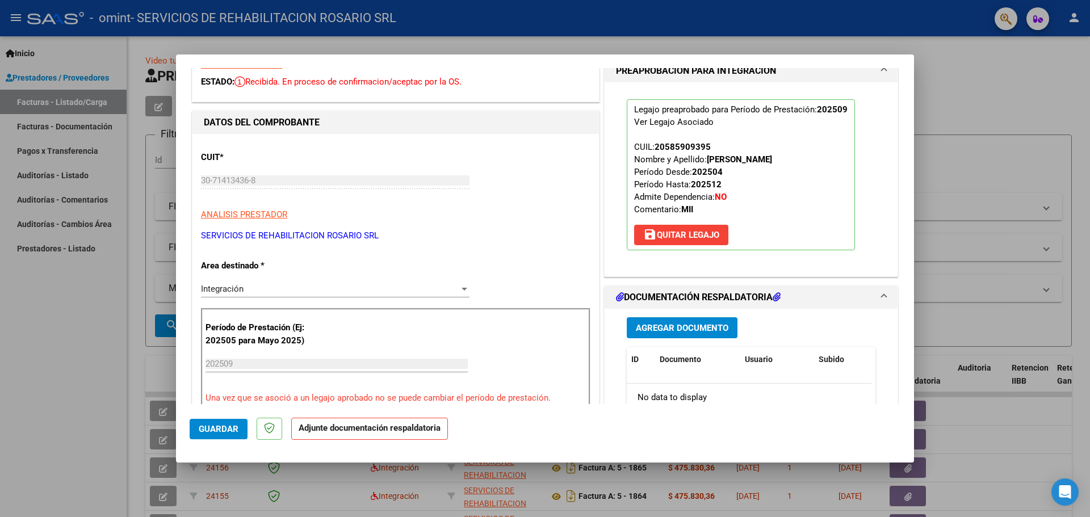
click at [689, 321] on button "Agregar Documento" at bounding box center [682, 327] width 111 height 21
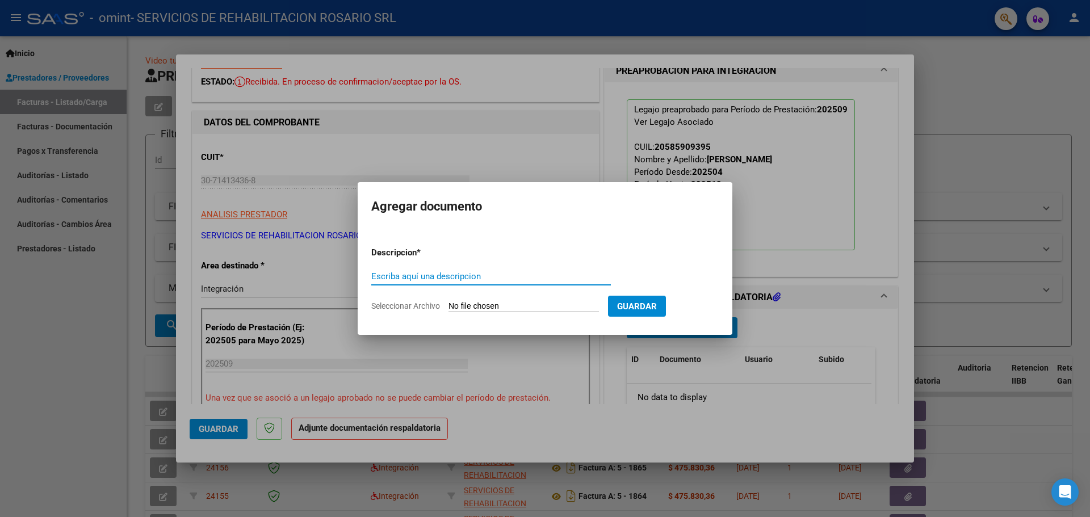
click at [507, 280] on input "Escriba aquí una descripcion" at bounding box center [491, 276] width 240 height 10
type input "Factura"
click at [505, 301] on input "Seleccionar Archivo" at bounding box center [524, 306] width 150 height 11
type input "C:\fakepath\30714134368_001_00004_00006638.pdf"
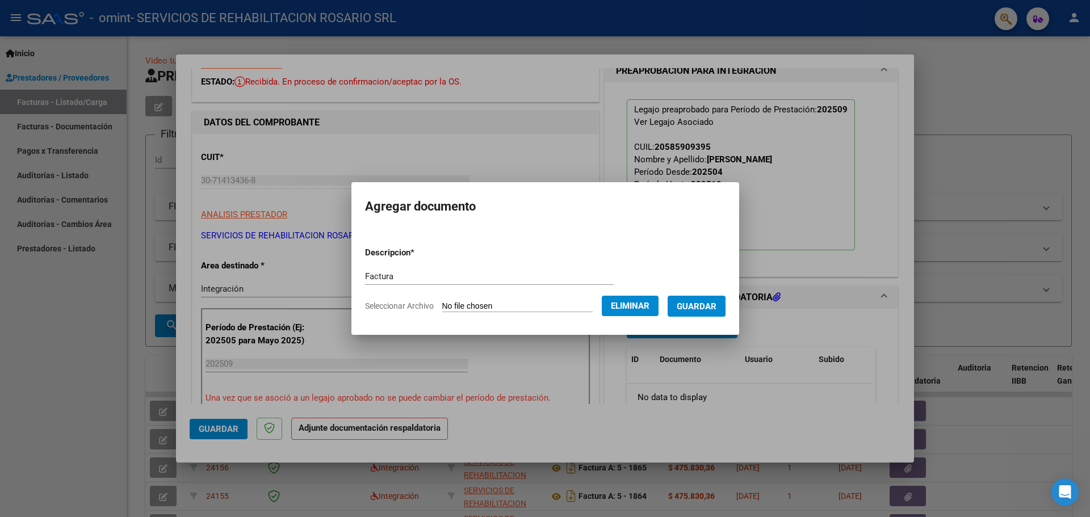
click at [701, 308] on span "Guardar" at bounding box center [697, 306] width 40 height 10
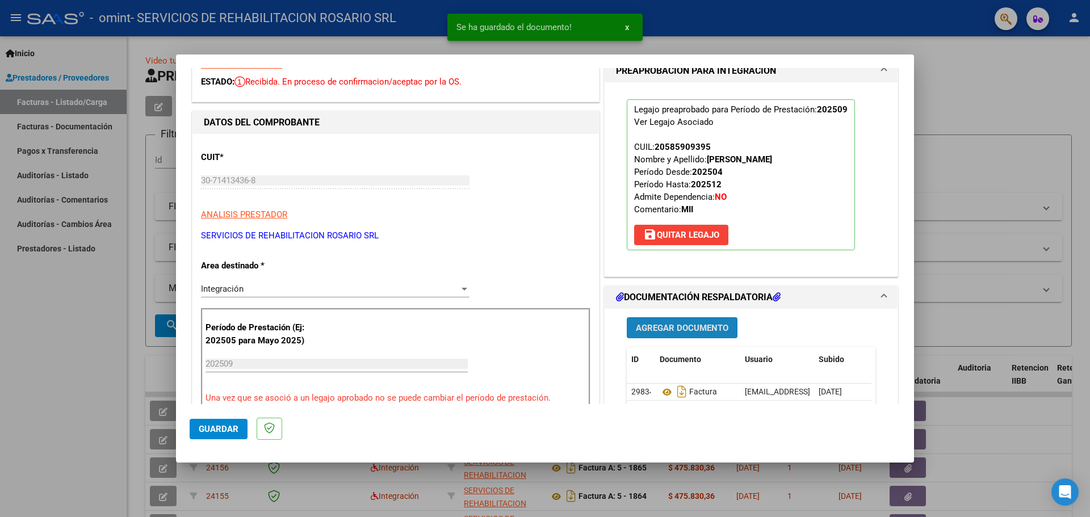
click at [701, 327] on span "Agregar Documento" at bounding box center [682, 328] width 93 height 10
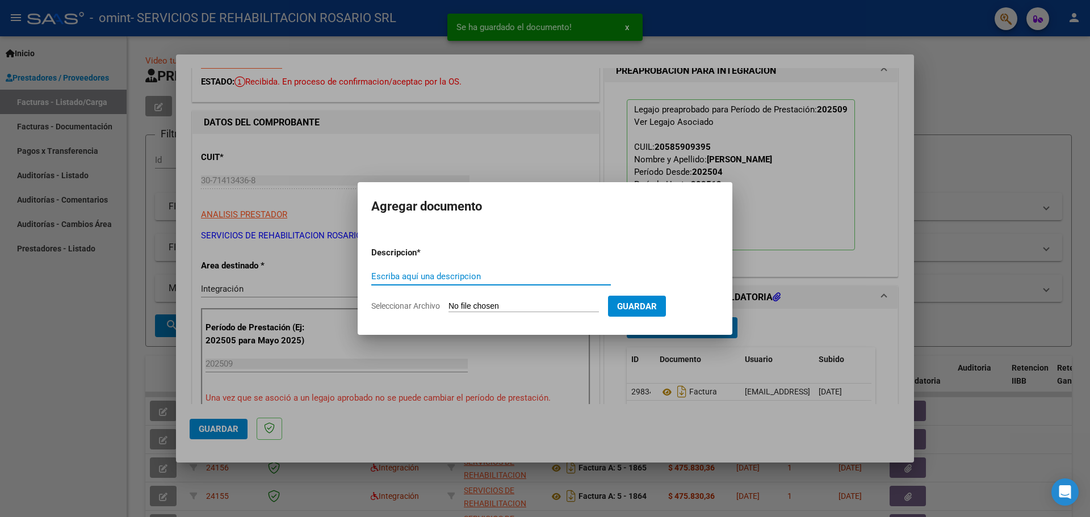
click at [455, 277] on input "Escriba aquí una descripcion" at bounding box center [491, 276] width 240 height 10
type input "Planilla de asistencia"
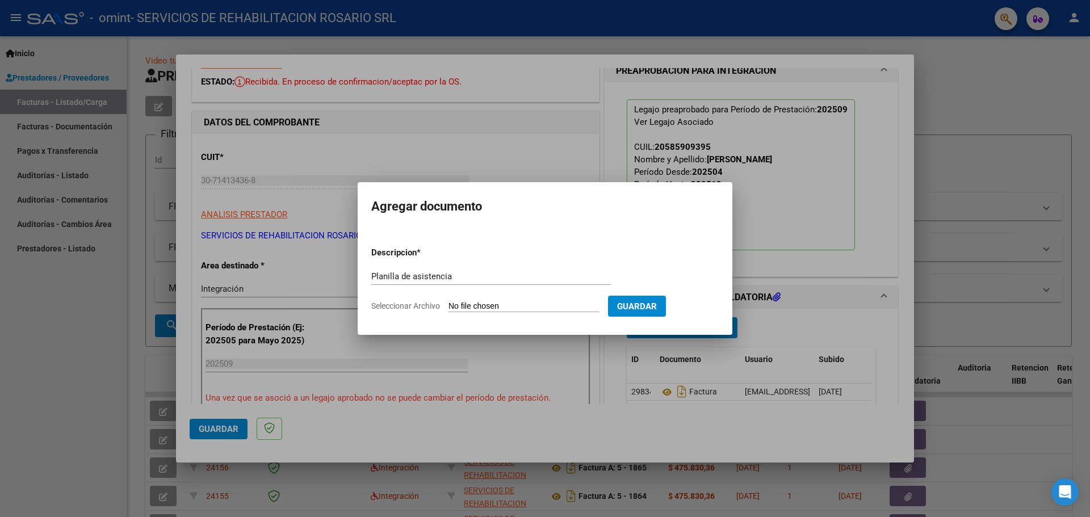
click at [488, 308] on input "Seleccionar Archivo" at bounding box center [524, 306] width 150 height 11
type input "C:\fakepath\[PERSON_NAME].pdf"
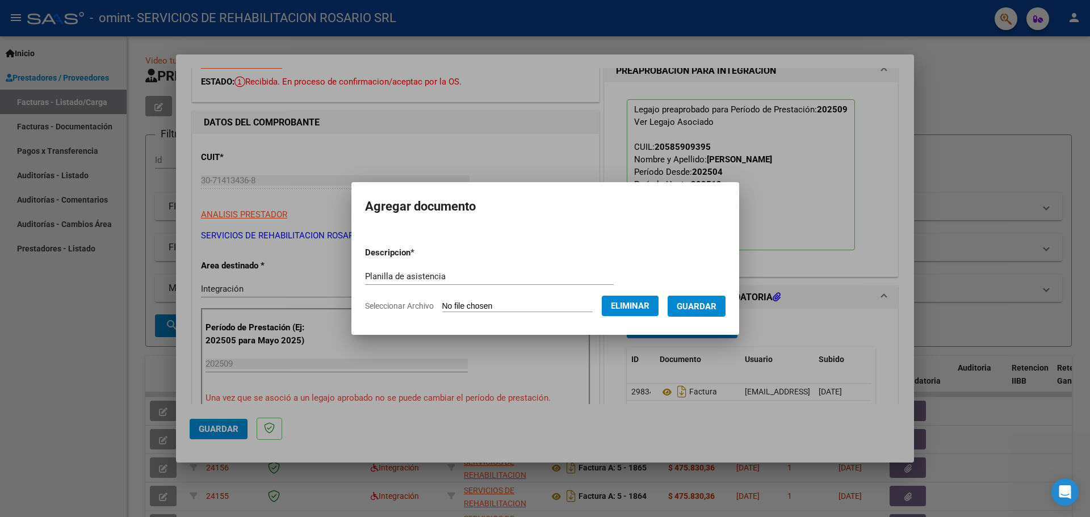
click at [714, 311] on span "Guardar" at bounding box center [697, 306] width 40 height 10
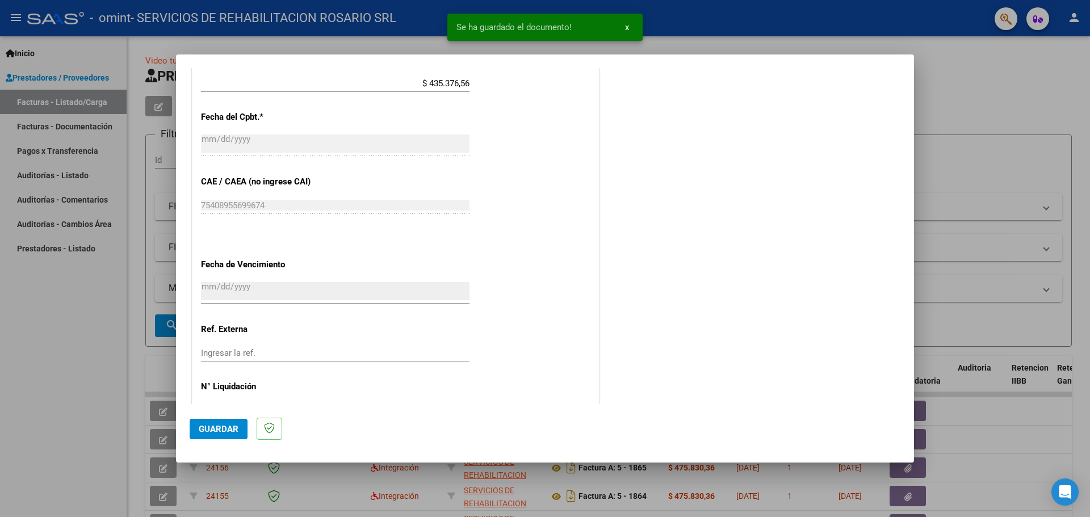
scroll to position [582, 0]
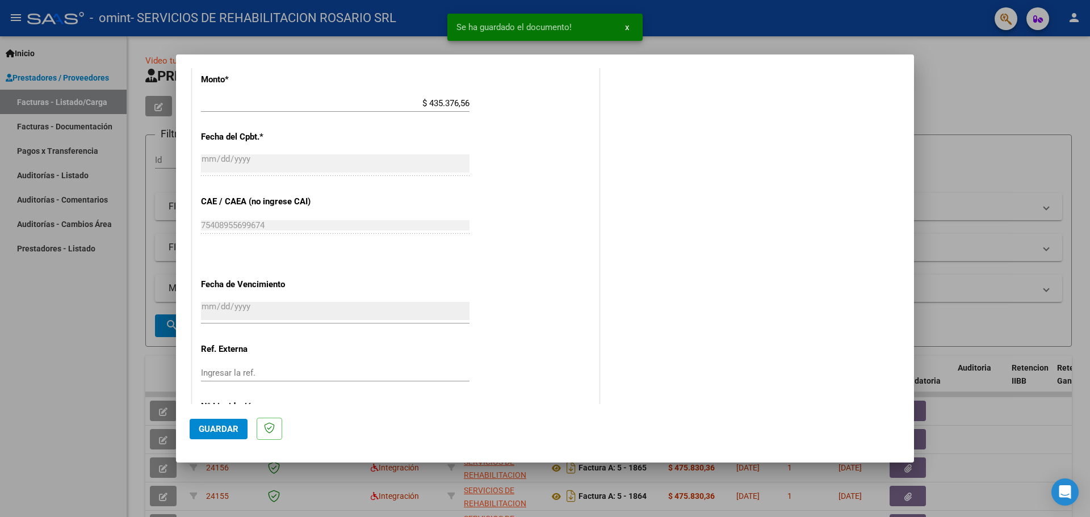
click at [231, 428] on span "Guardar" at bounding box center [219, 429] width 40 height 10
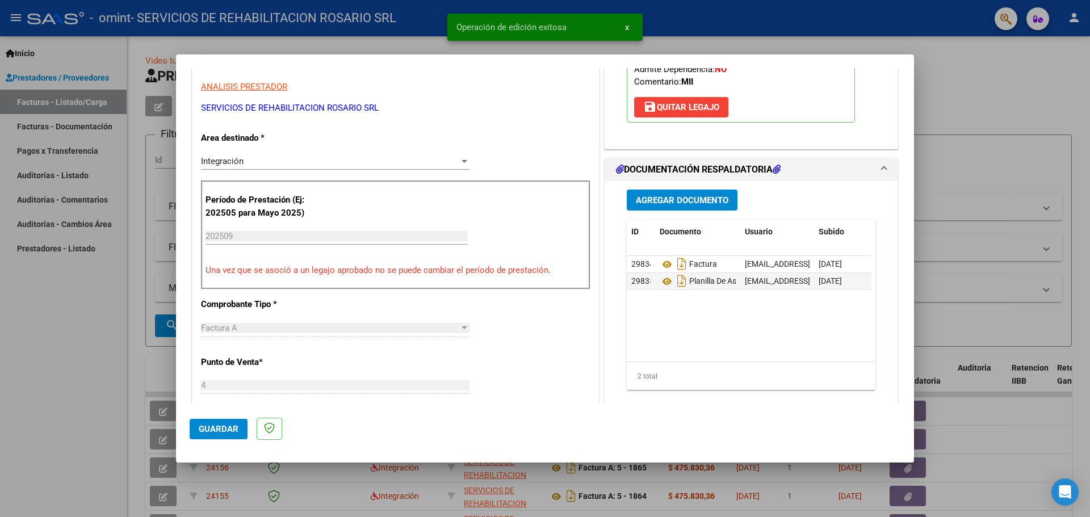
click at [967, 100] on div at bounding box center [545, 258] width 1090 height 517
type input "$ 0,00"
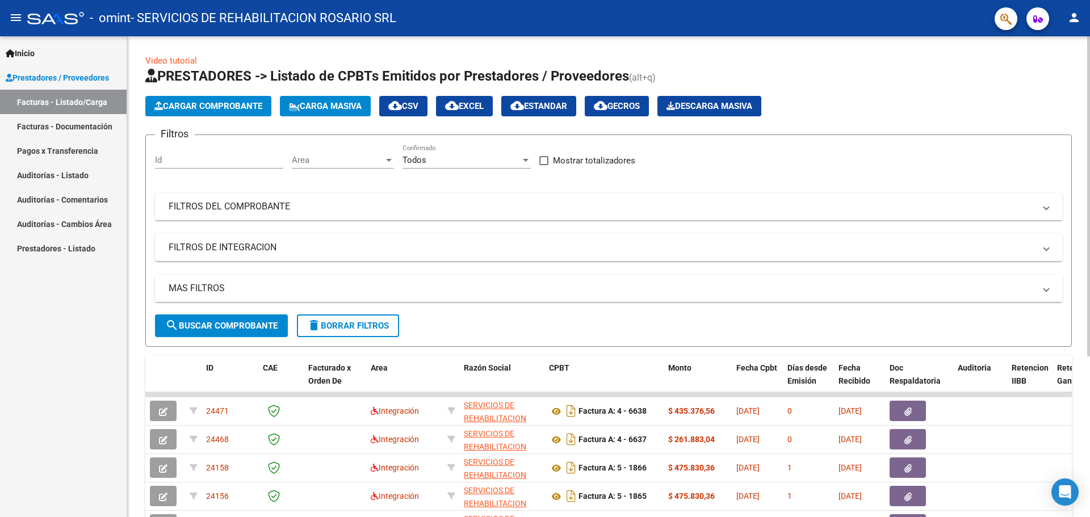
click at [219, 102] on span "Cargar Comprobante" at bounding box center [208, 106] width 108 height 10
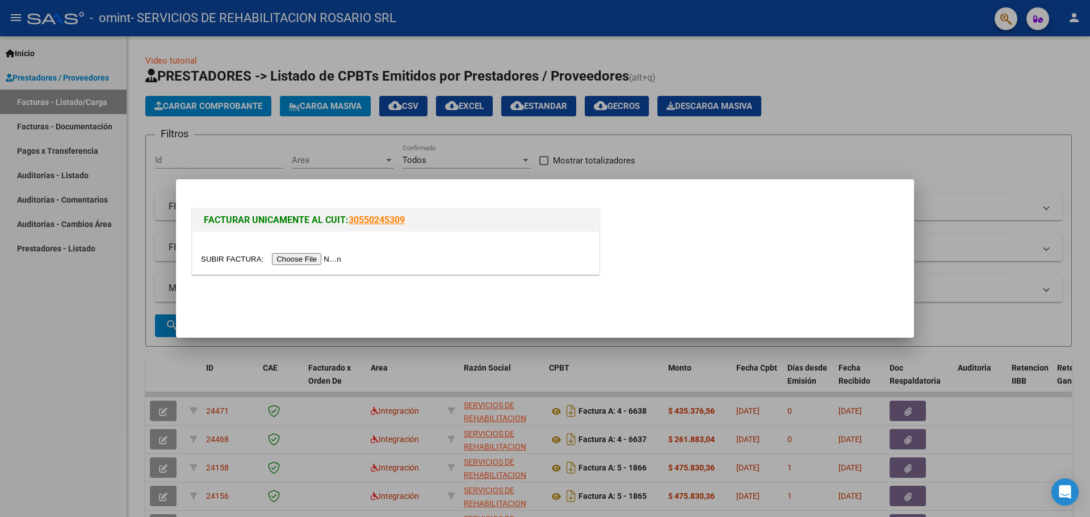
click at [298, 262] on input "file" at bounding box center [273, 259] width 144 height 12
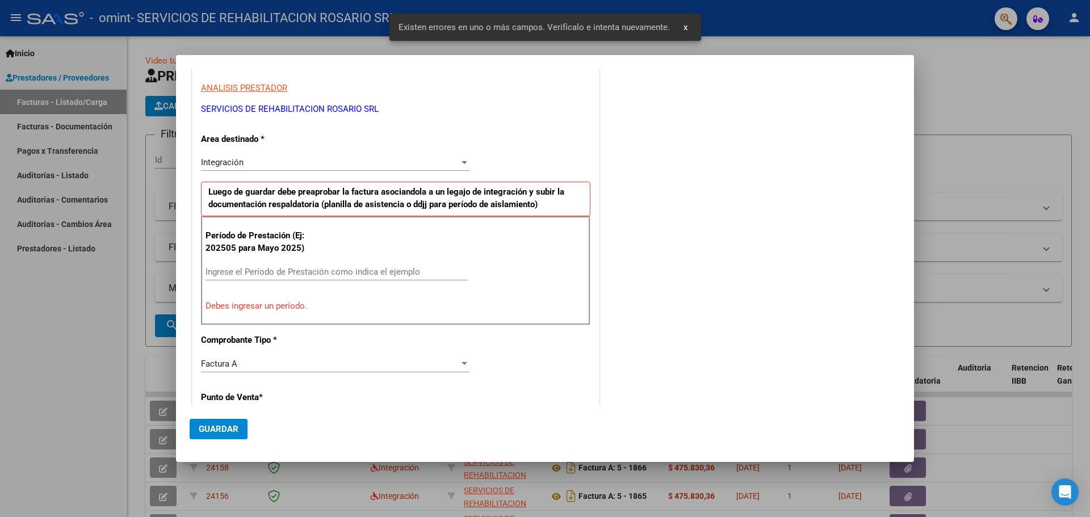
scroll to position [164, 0]
click at [315, 149] on div "CUIT * 30-71413436-8 Ingresar CUIT ANALISIS PRESTADOR SERVICIOS DE REHABILITACI…" at bounding box center [395, 470] width 407 height 931
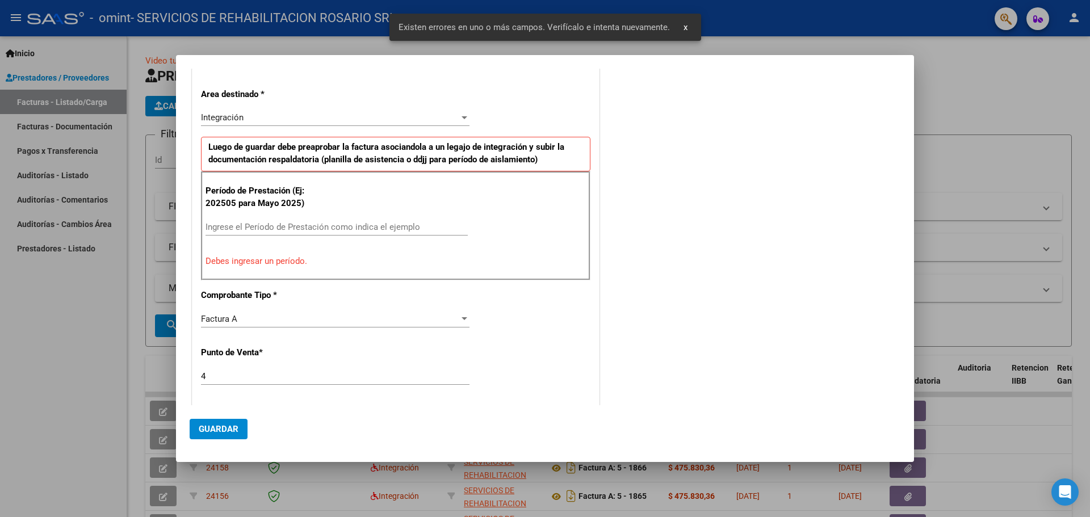
scroll to position [227, 0]
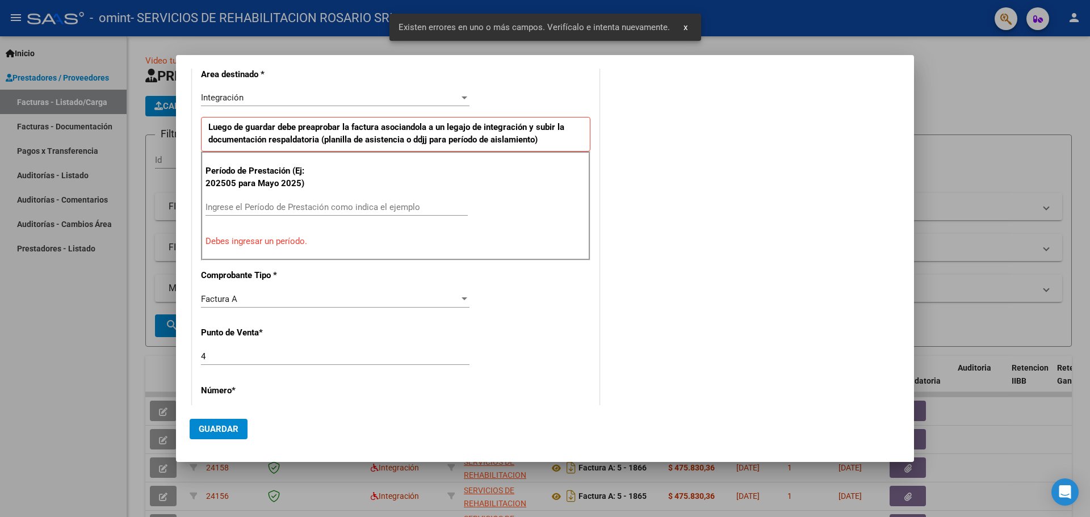
click at [322, 206] on input "Ingrese el Período de Prestación como indica el ejemplo" at bounding box center [337, 207] width 262 height 10
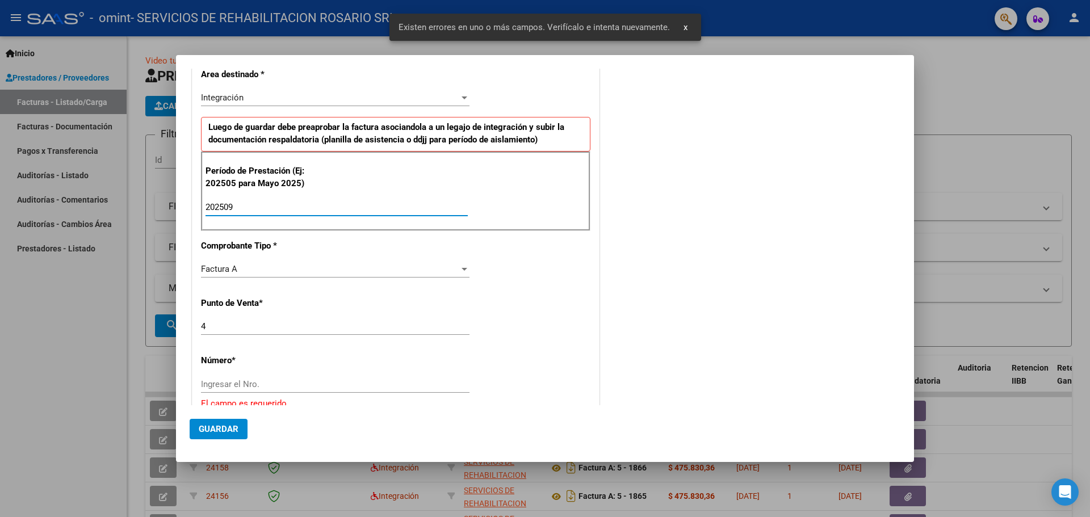
type input "202509"
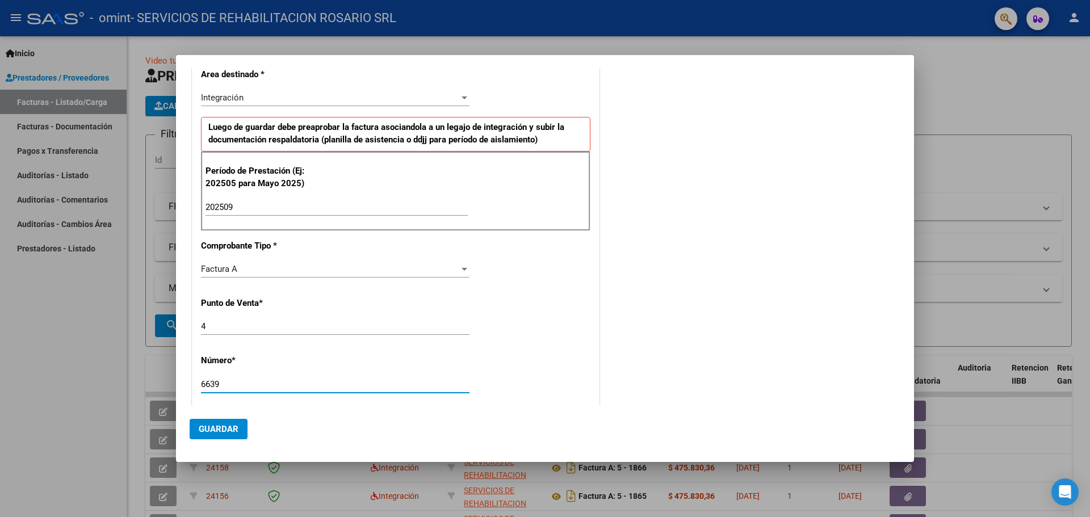
type input "6639"
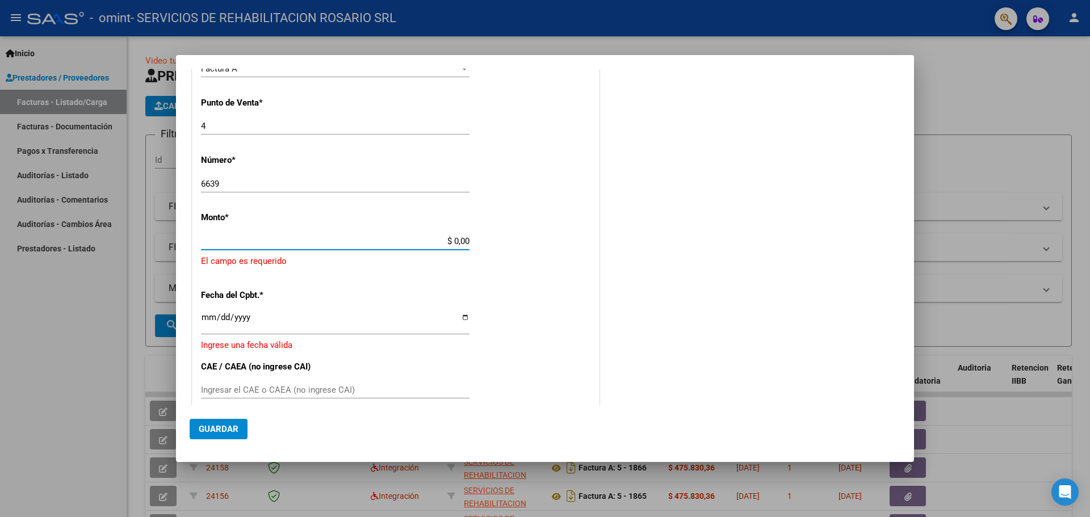
scroll to position [431, 0]
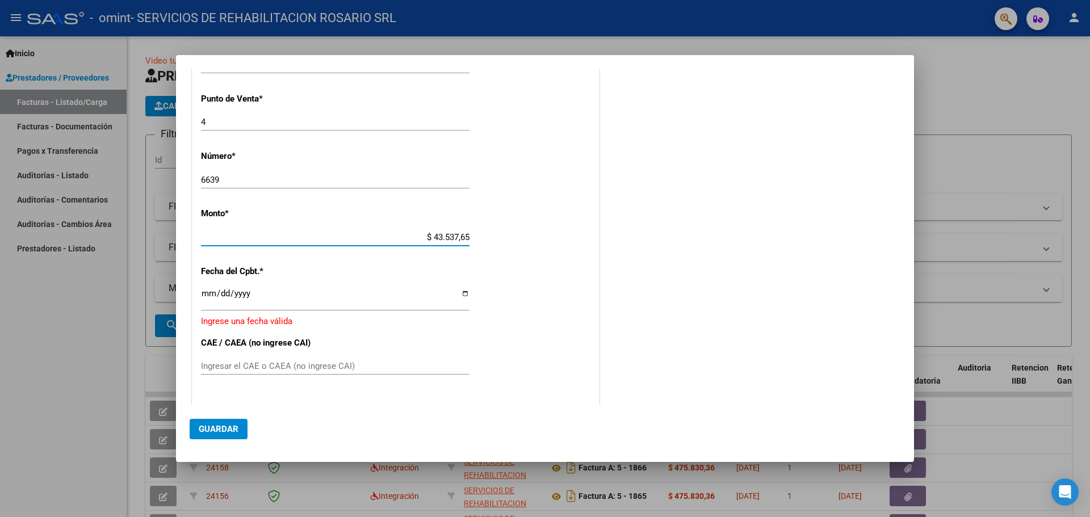
type input "$ 435.376,56"
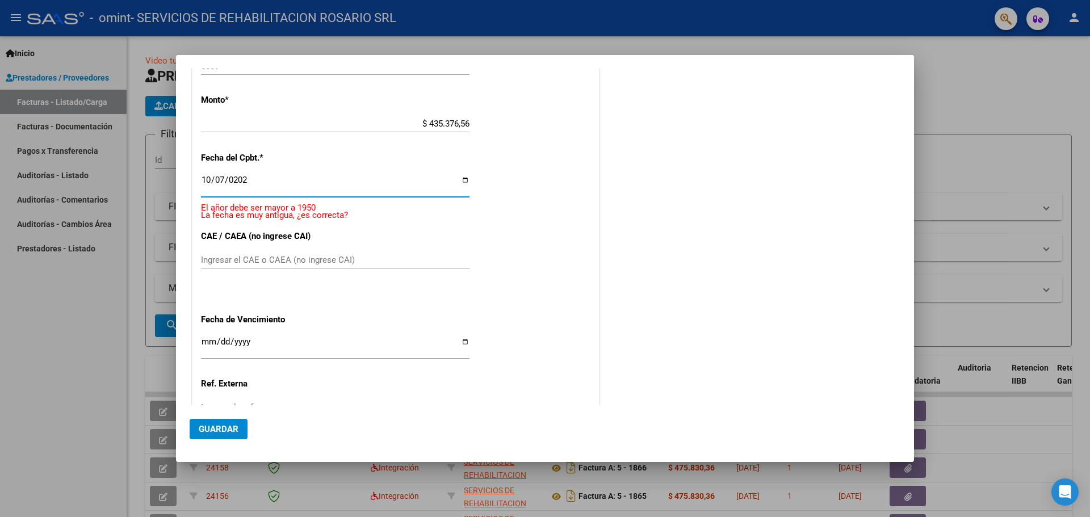
type input "[DATE]"
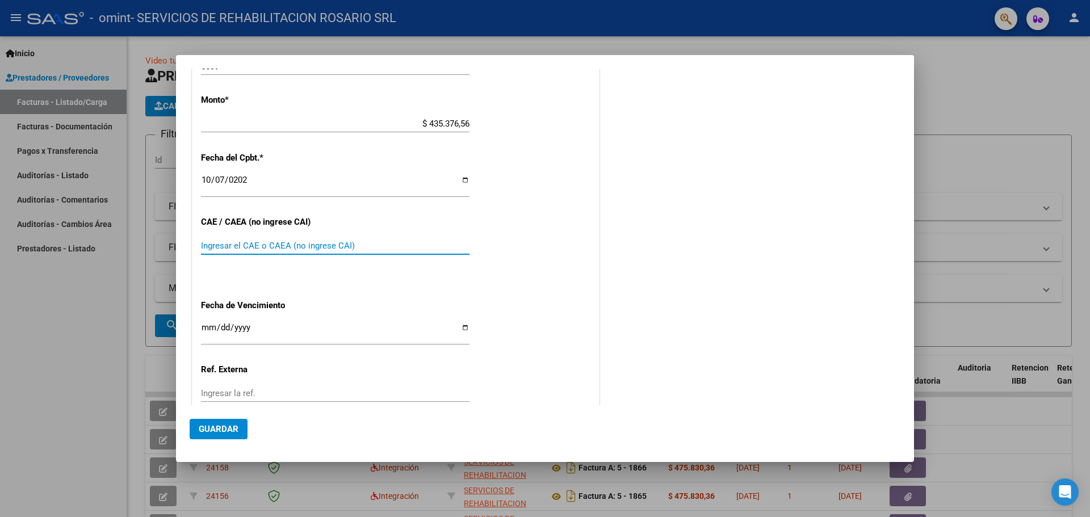
click at [288, 245] on input "Ingresar el CAE o CAEA (no ingrese CAI)" at bounding box center [335, 246] width 269 height 10
paste input "75408955928987"
type input "75408955928987"
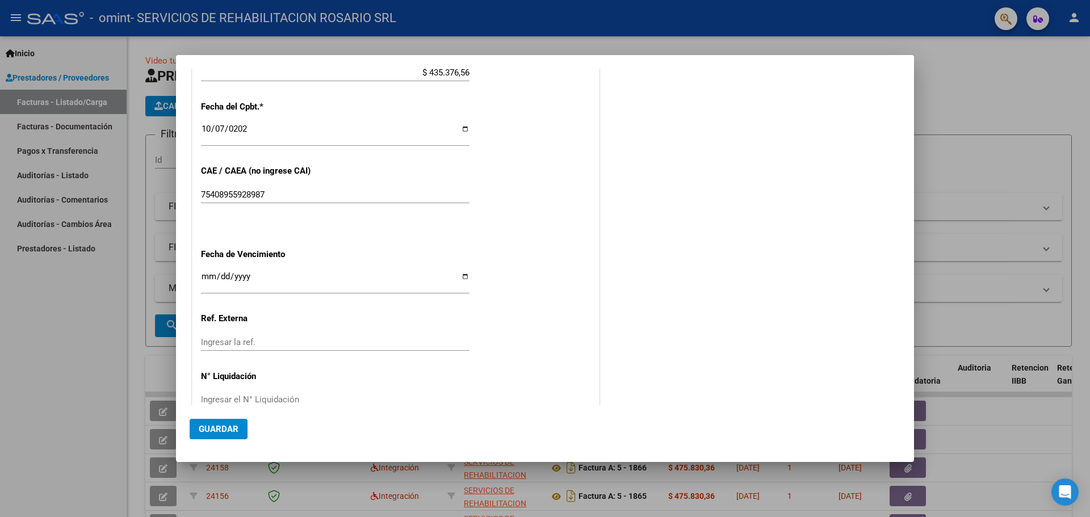
scroll to position [621, 0]
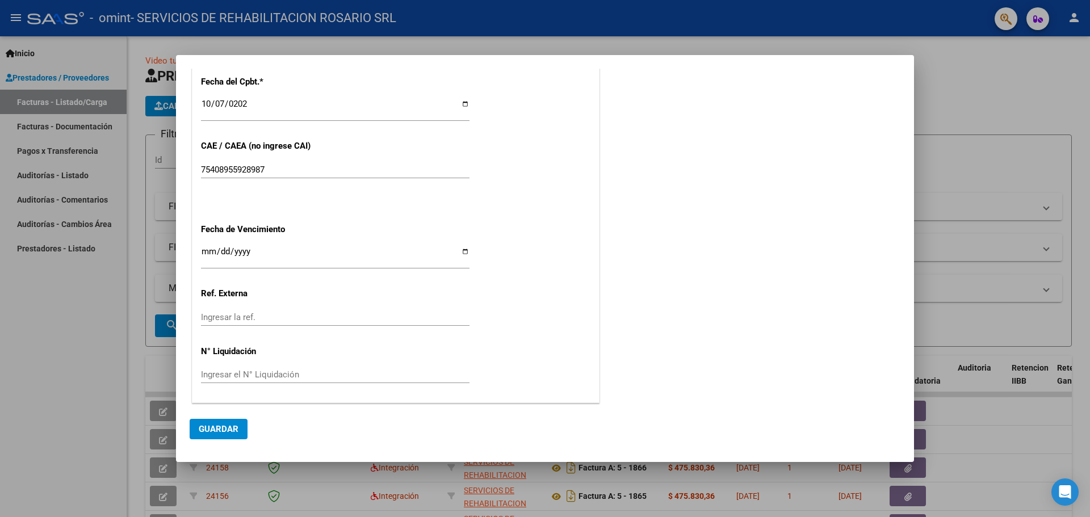
click at [204, 257] on input "Ingresar la fecha" at bounding box center [335, 256] width 269 height 18
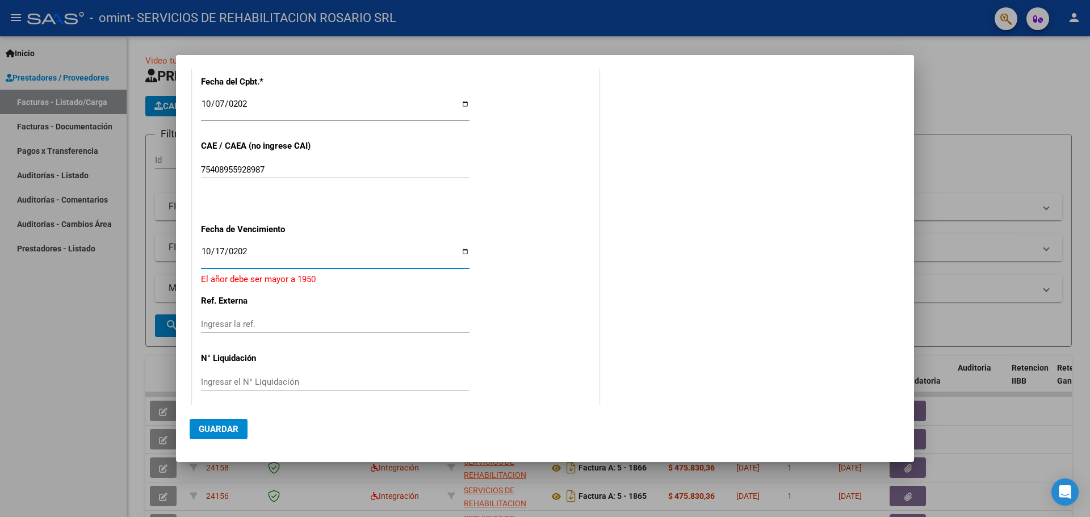
type input "[DATE]"
click at [215, 429] on span "Guardar" at bounding box center [219, 429] width 40 height 10
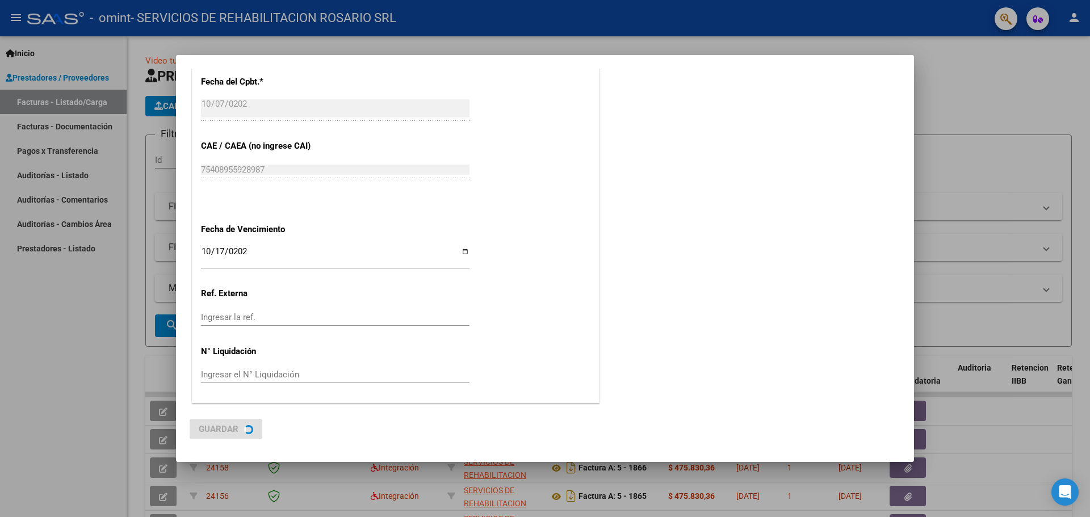
scroll to position [0, 0]
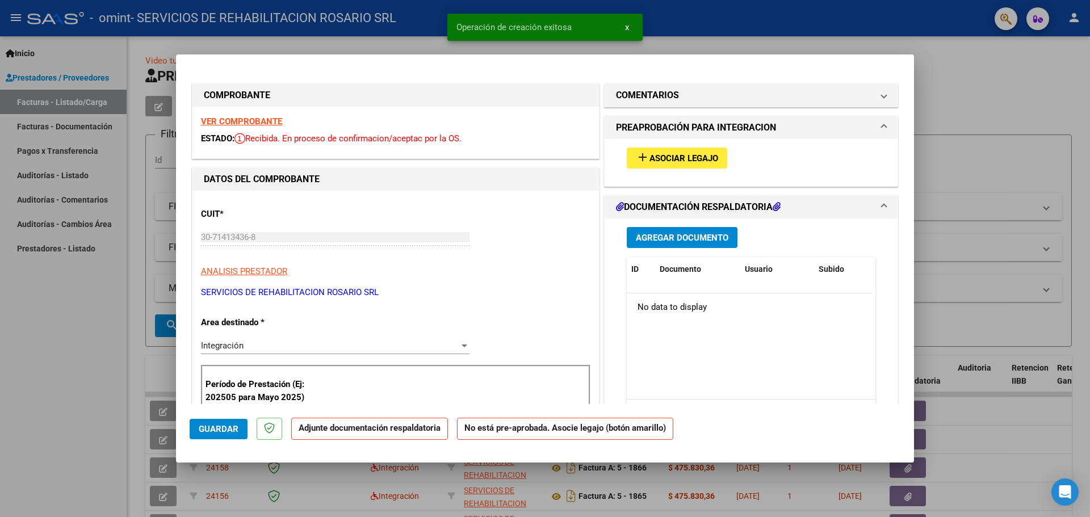
click at [684, 157] on span "Asociar Legajo" at bounding box center [683, 158] width 69 height 10
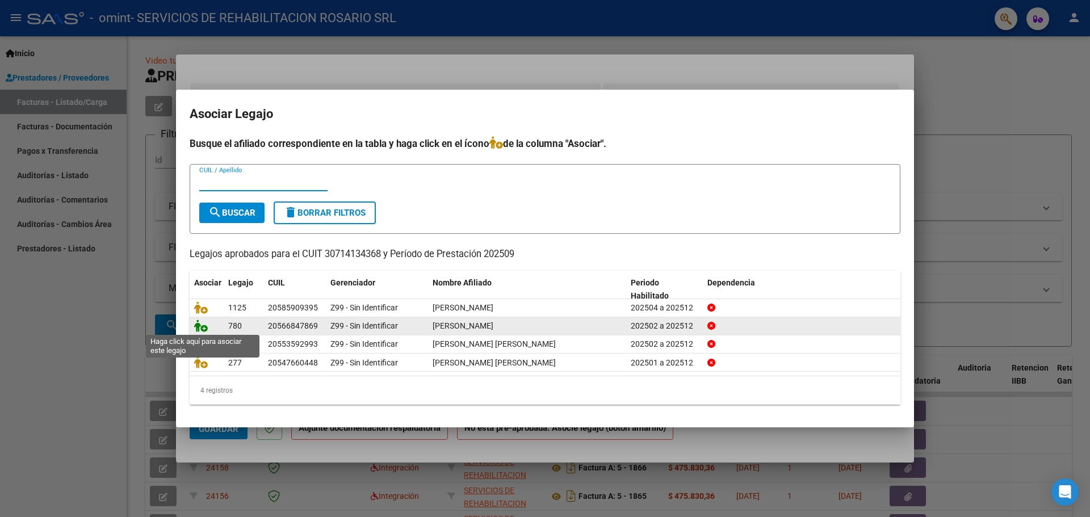
click at [203, 326] on icon at bounding box center [201, 326] width 14 height 12
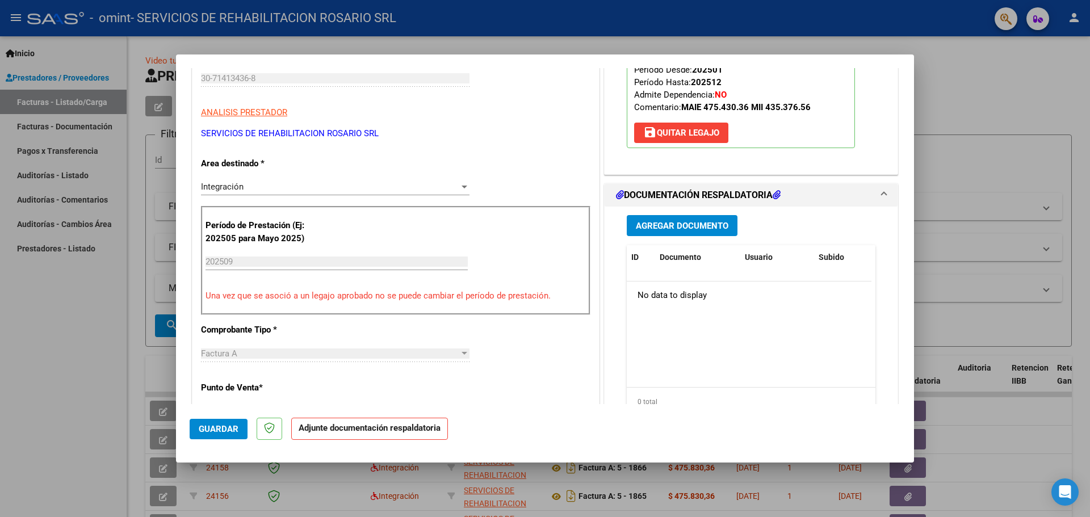
scroll to position [170, 0]
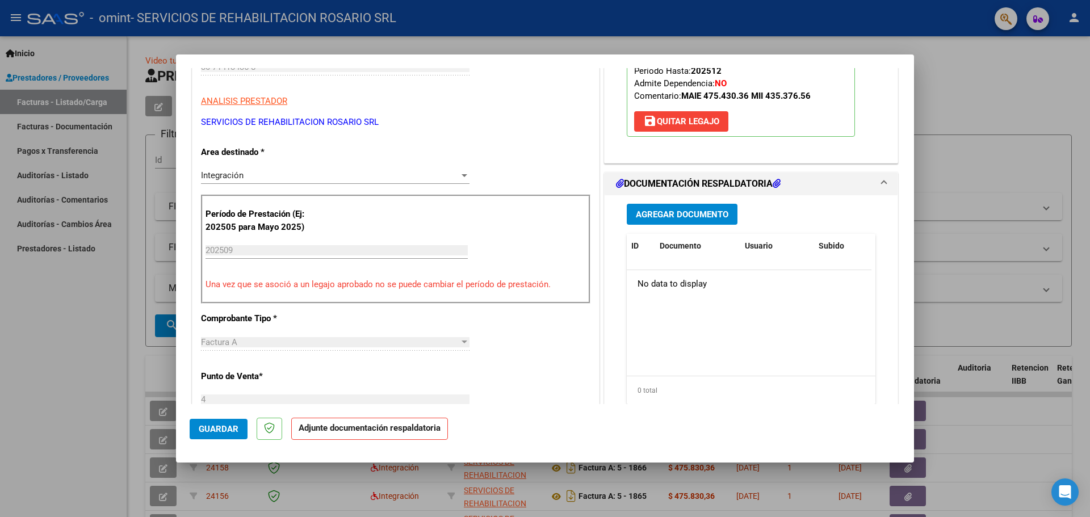
click at [696, 220] on button "Agregar Documento" at bounding box center [682, 214] width 111 height 21
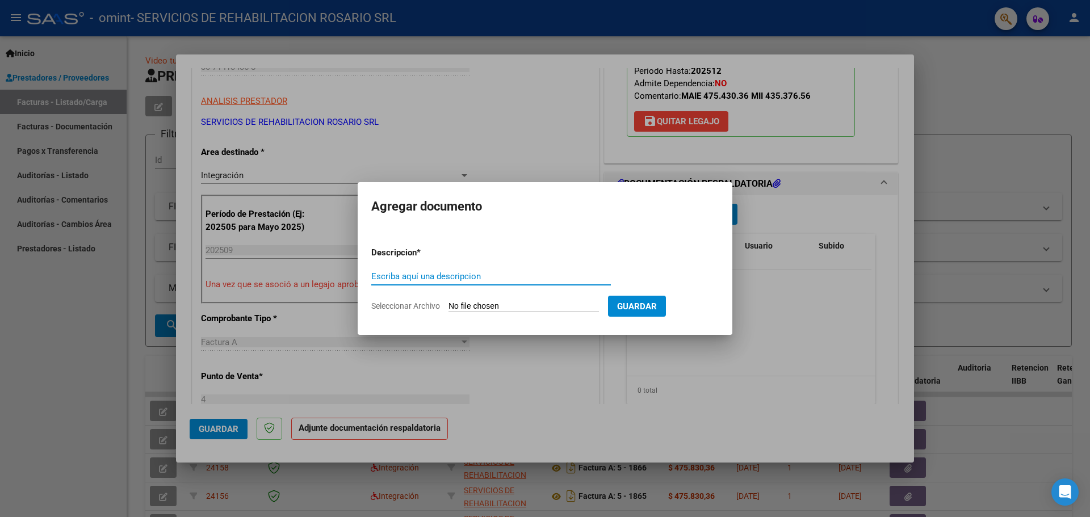
click at [431, 278] on input "Escriba aquí una descripcion" at bounding box center [491, 276] width 240 height 10
type input "Factura"
click at [509, 307] on input "Seleccionar Archivo" at bounding box center [524, 306] width 150 height 11
type input "C:\fakepath\30714134368_001_00004_00006639.pdf"
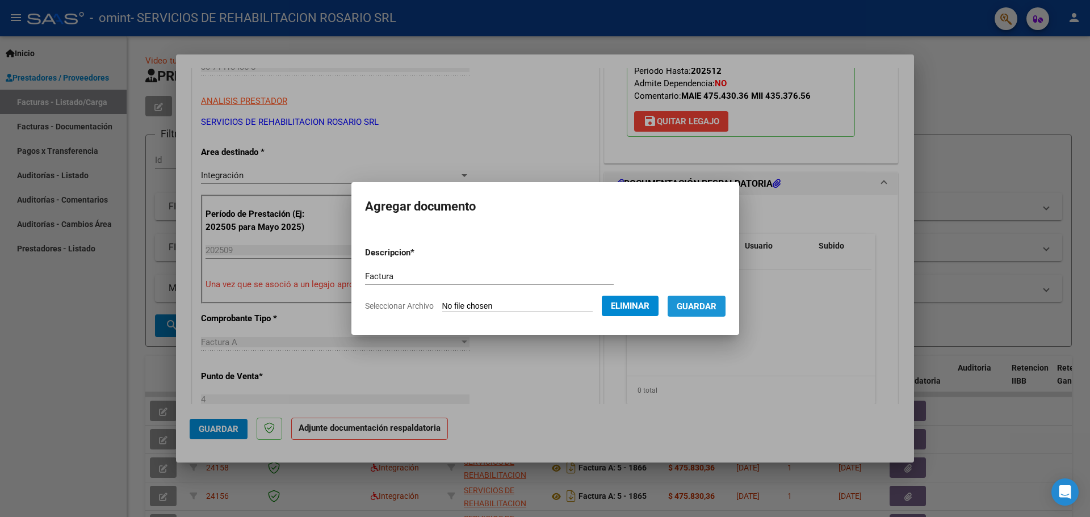
drag, startPoint x: 734, startPoint y: 295, endPoint x: 725, endPoint y: 304, distance: 12.5
click at [726, 296] on button "Guardar" at bounding box center [697, 306] width 58 height 21
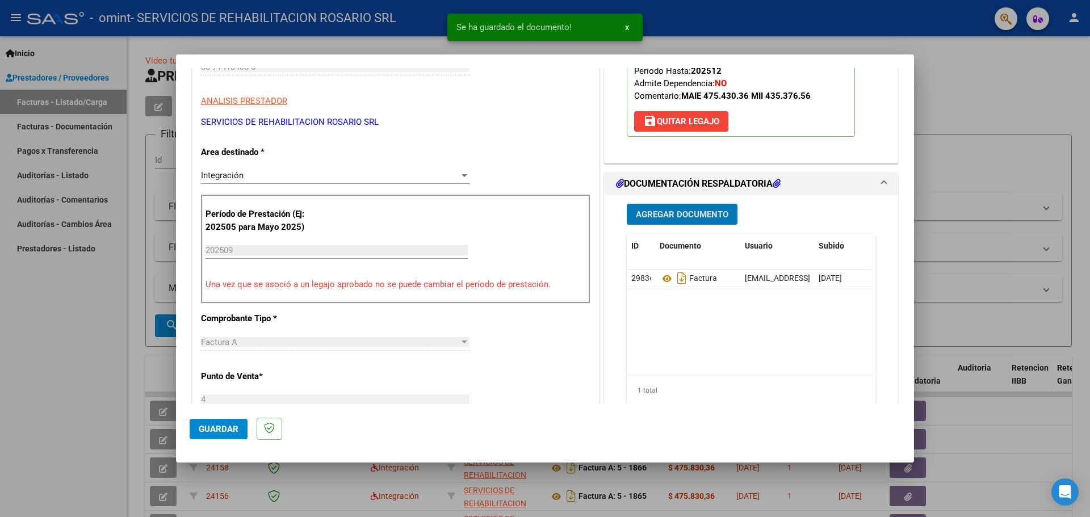
click at [701, 211] on span "Agregar Documento" at bounding box center [682, 214] width 93 height 10
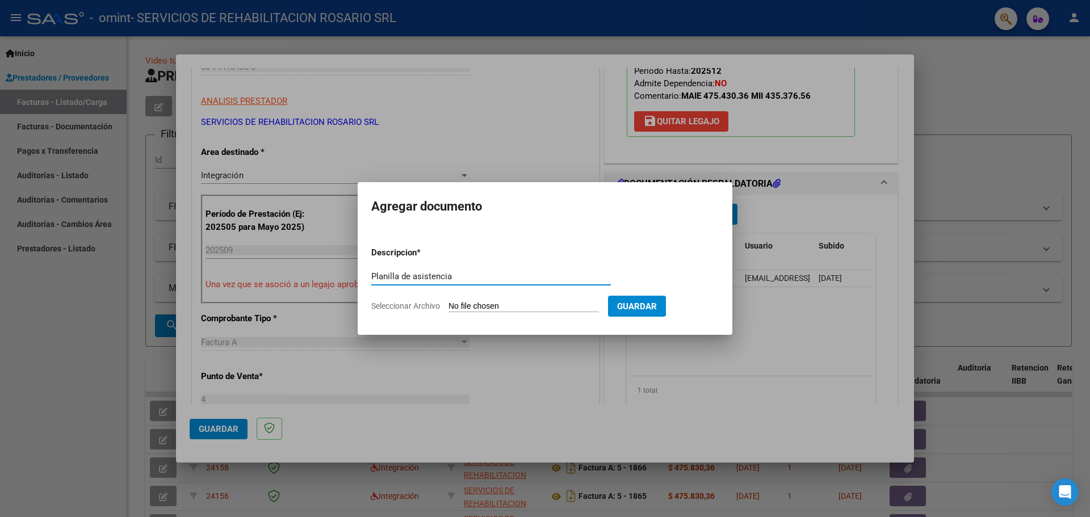
type input "Planilla de asistencia"
click at [542, 315] on form "Descripcion * Planilla de asistencia Escriba aquí una descripcion Seleccionar A…" at bounding box center [544, 279] width 347 height 83
click at [547, 312] on input "Seleccionar Archivo" at bounding box center [524, 306] width 150 height 11
type input "C:\fakepath\[PERSON_NAME].pdf"
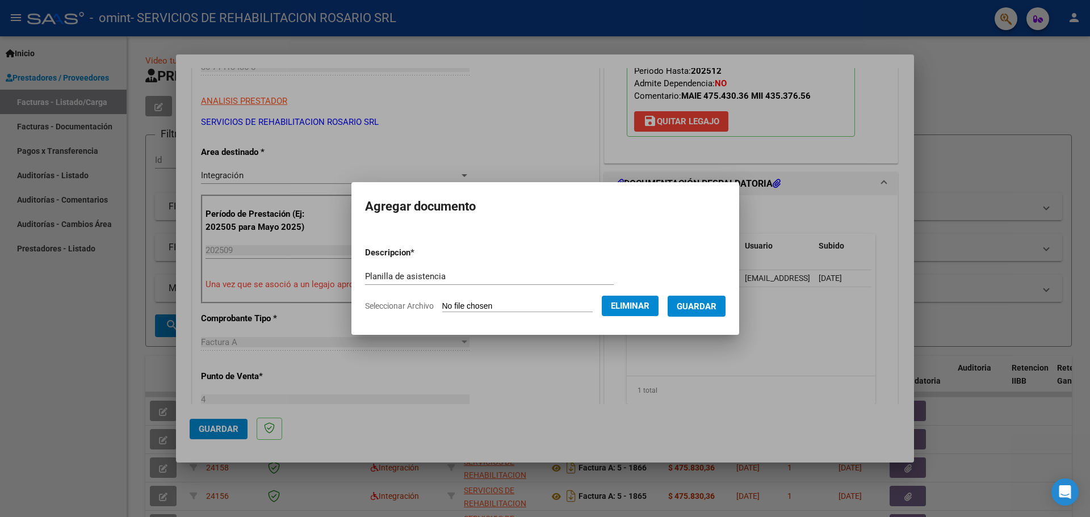
drag, startPoint x: 720, startPoint y: 317, endPoint x: 715, endPoint y: 308, distance: 10.9
click at [720, 317] on form "Descripcion * Planilla de asistencia Escriba aquí una descripcion Seleccionar A…" at bounding box center [545, 279] width 361 height 83
click at [715, 307] on span "Guardar" at bounding box center [697, 306] width 40 height 10
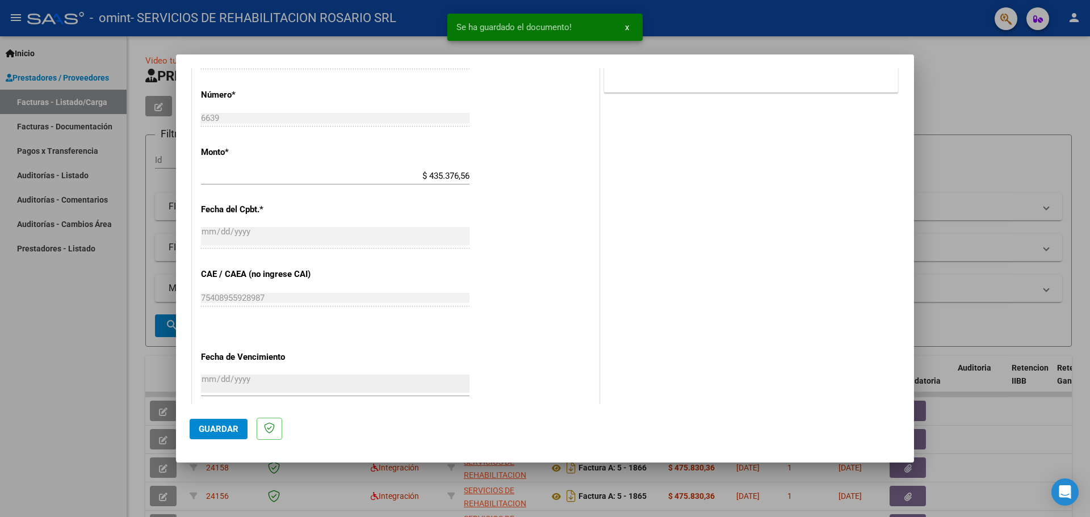
scroll to position [568, 0]
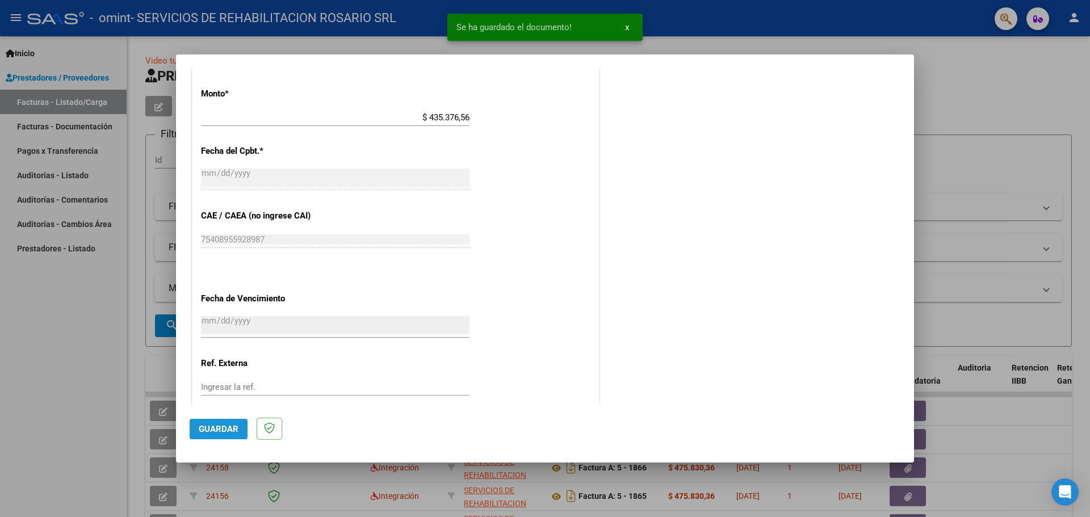
click at [223, 431] on span "Guardar" at bounding box center [219, 429] width 40 height 10
click at [963, 94] on div at bounding box center [545, 258] width 1090 height 517
type input "$ 0,00"
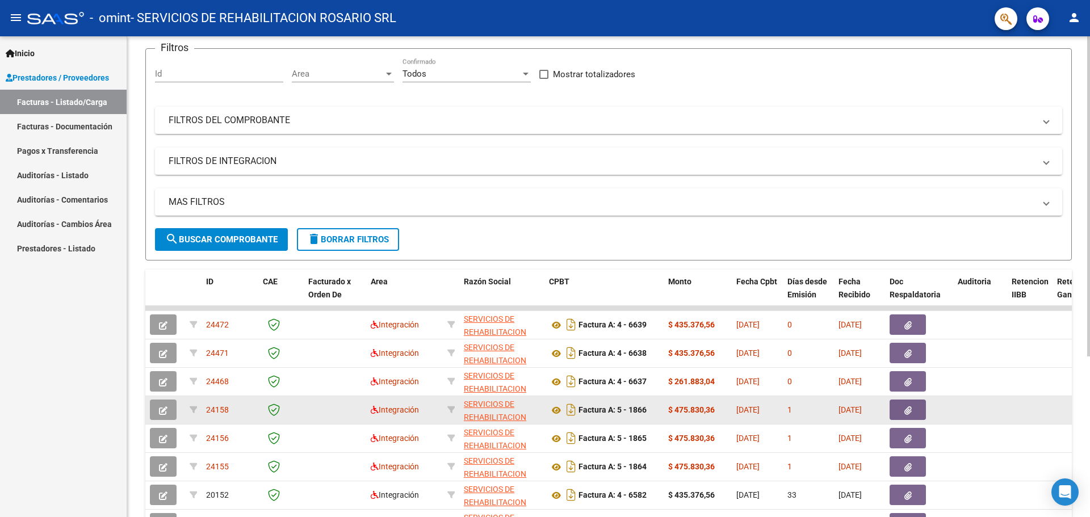
scroll to position [114, 0]
